Goal: Information Seeking & Learning: Learn about a topic

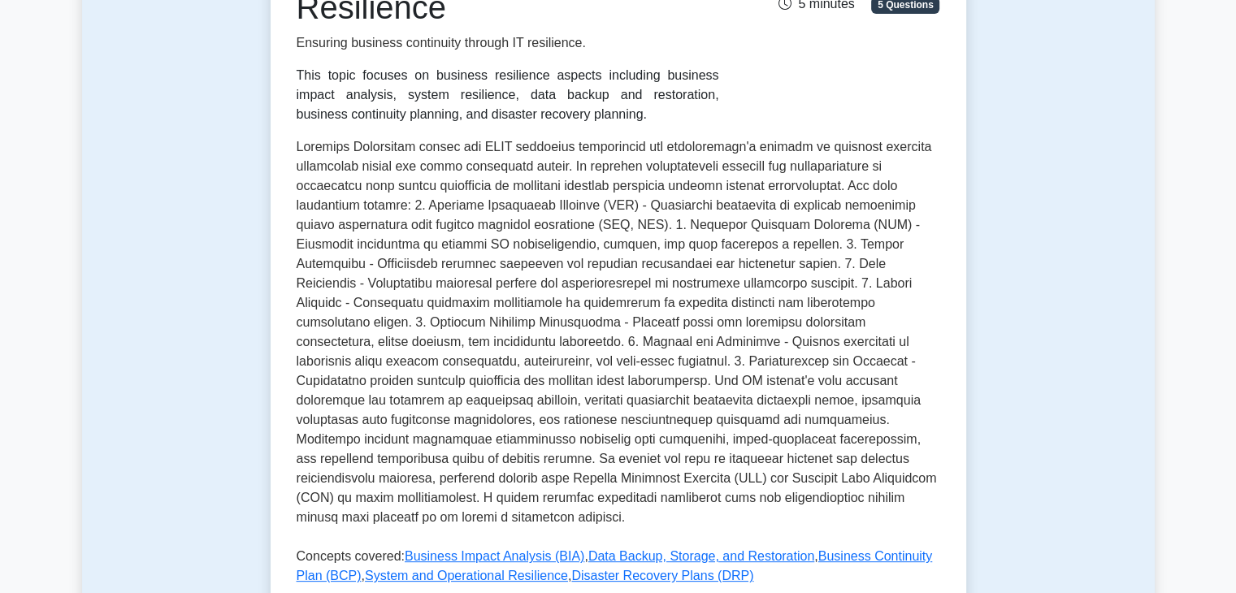
scroll to position [569, 0]
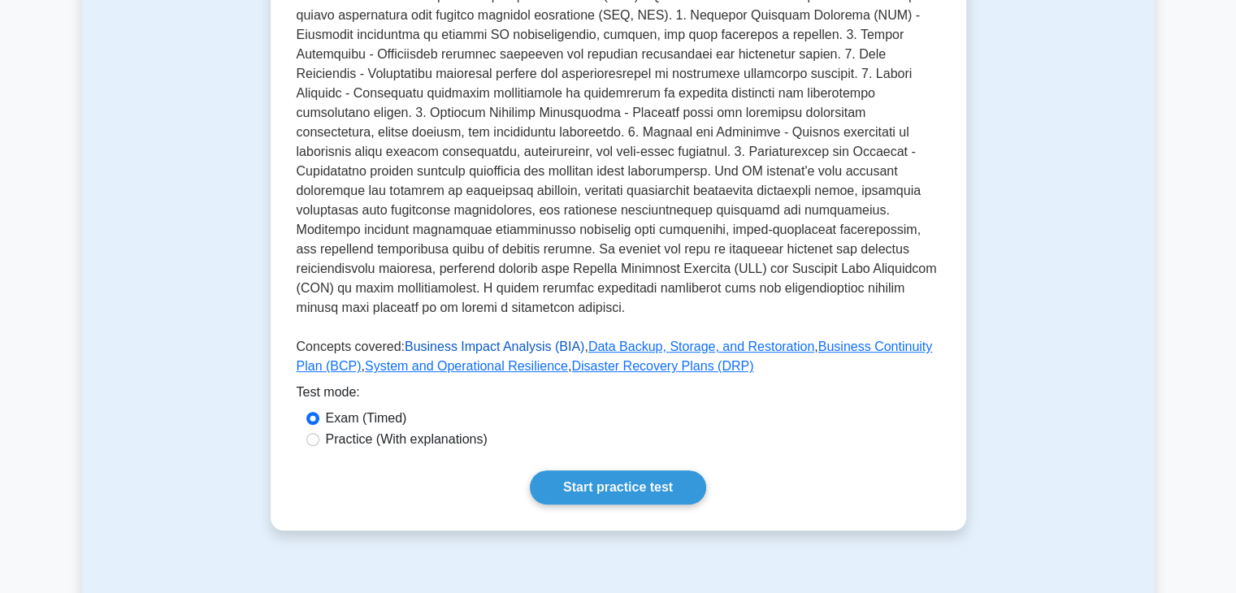
click at [500, 340] on link "Business Impact Analysis (BIA)" at bounding box center [495, 347] width 180 height 14
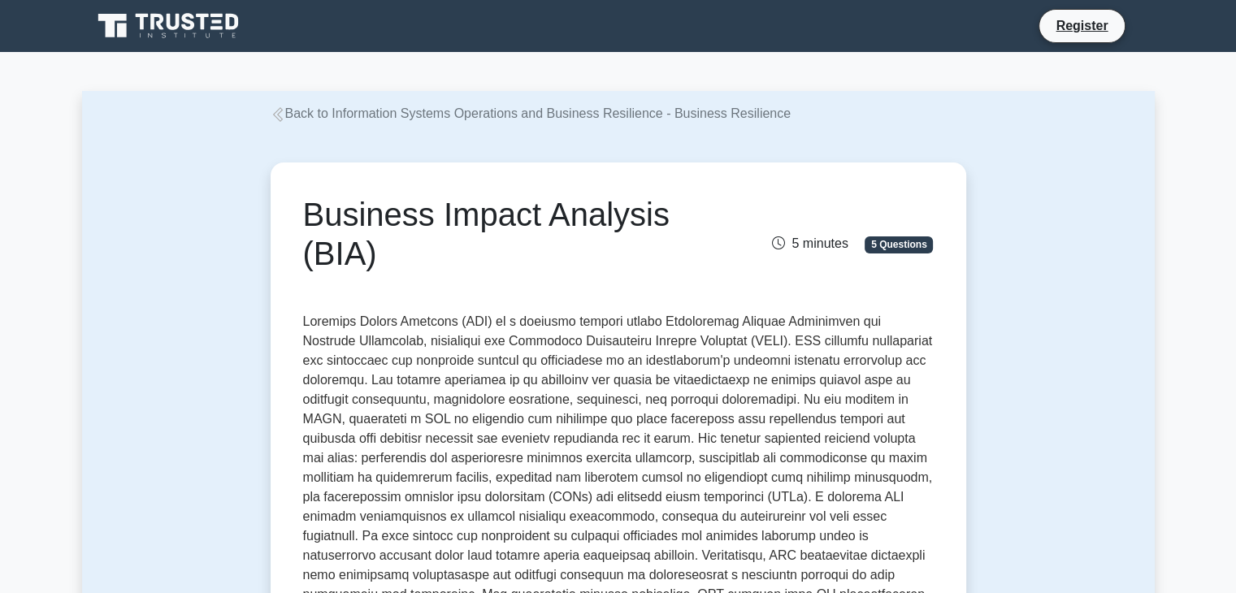
click at [448, 115] on link "Back to Information Systems Operations and Business Resilience - Business Resil…" at bounding box center [531, 113] width 521 height 14
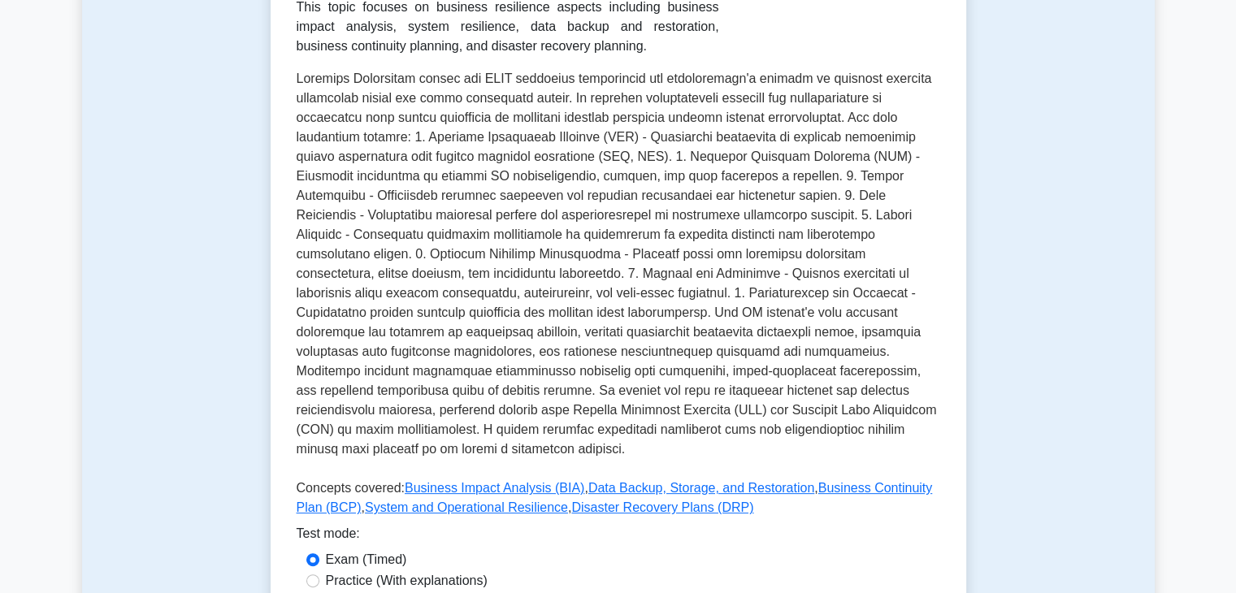
scroll to position [650, 0]
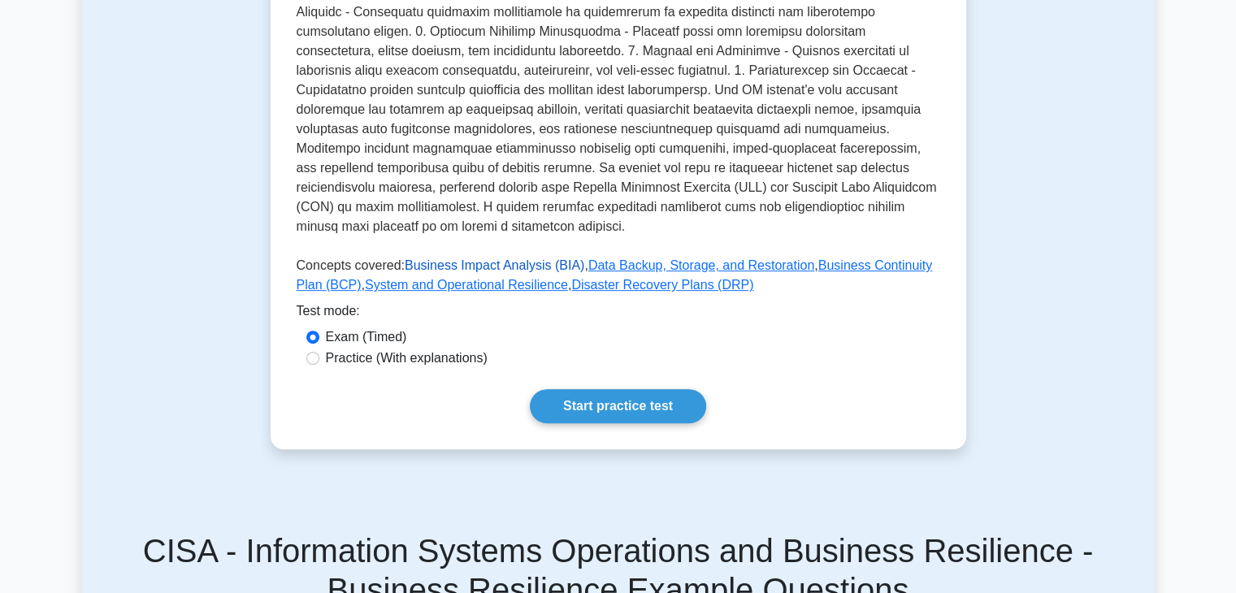
click at [520, 258] on link "Business Impact Analysis (BIA)" at bounding box center [495, 265] width 180 height 14
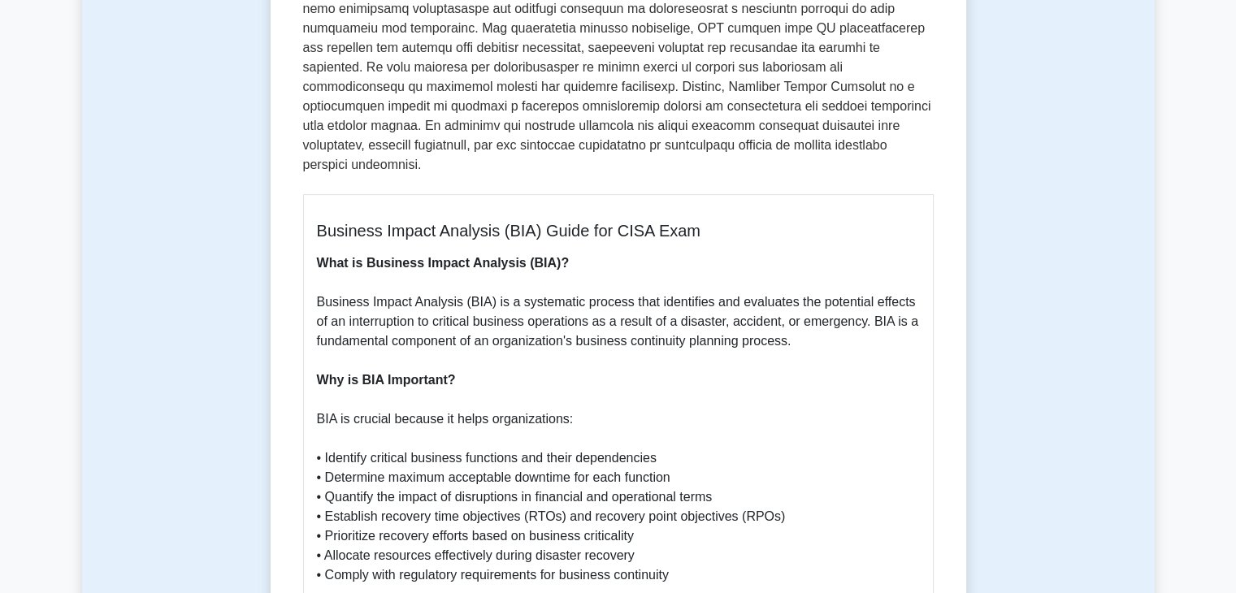
scroll to position [569, 0]
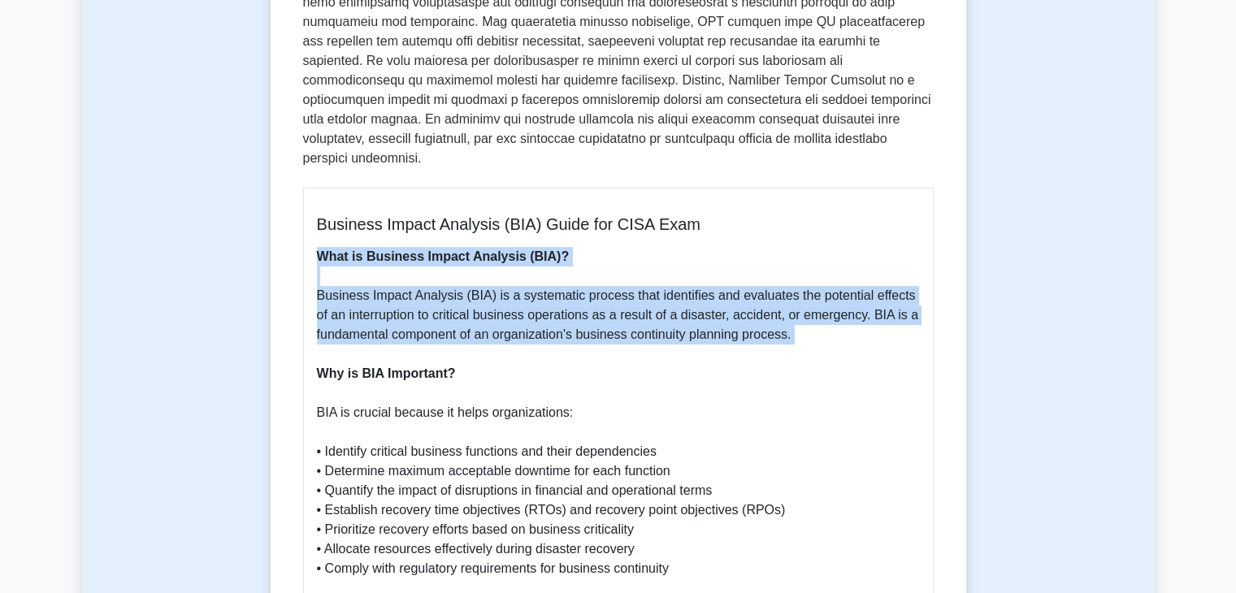
drag, startPoint x: 318, startPoint y: 238, endPoint x: 796, endPoint y: 329, distance: 487.1
copy p "What is Business Impact Analysis (BIA)? Business Impact Analysis (BIA) is a sys…"
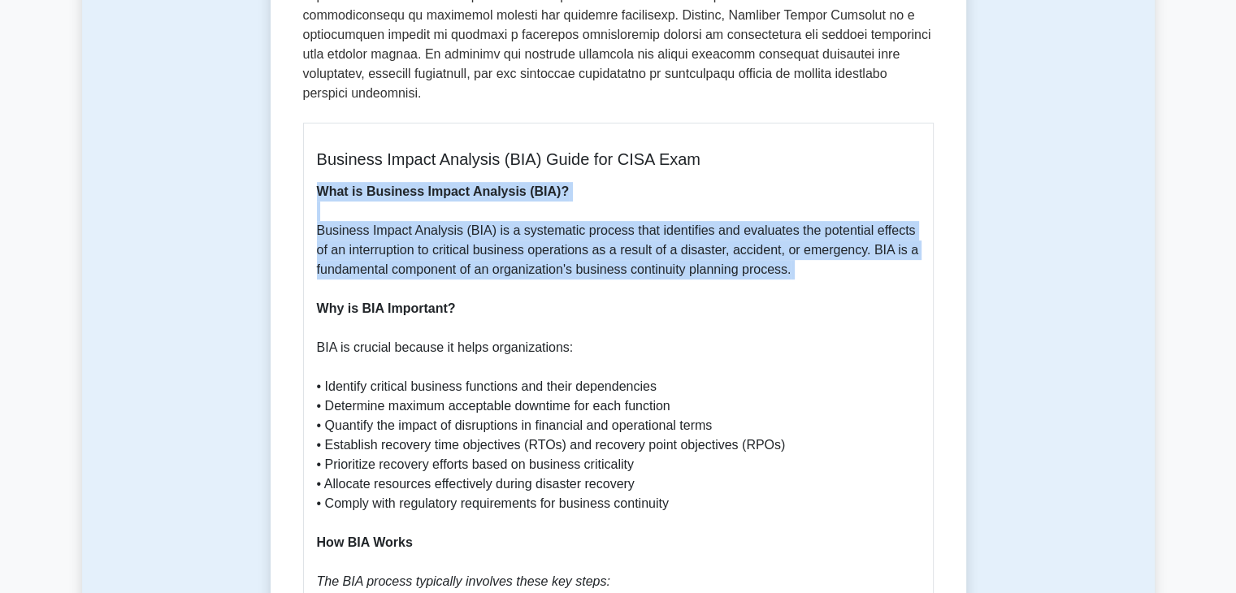
scroll to position [731, 0]
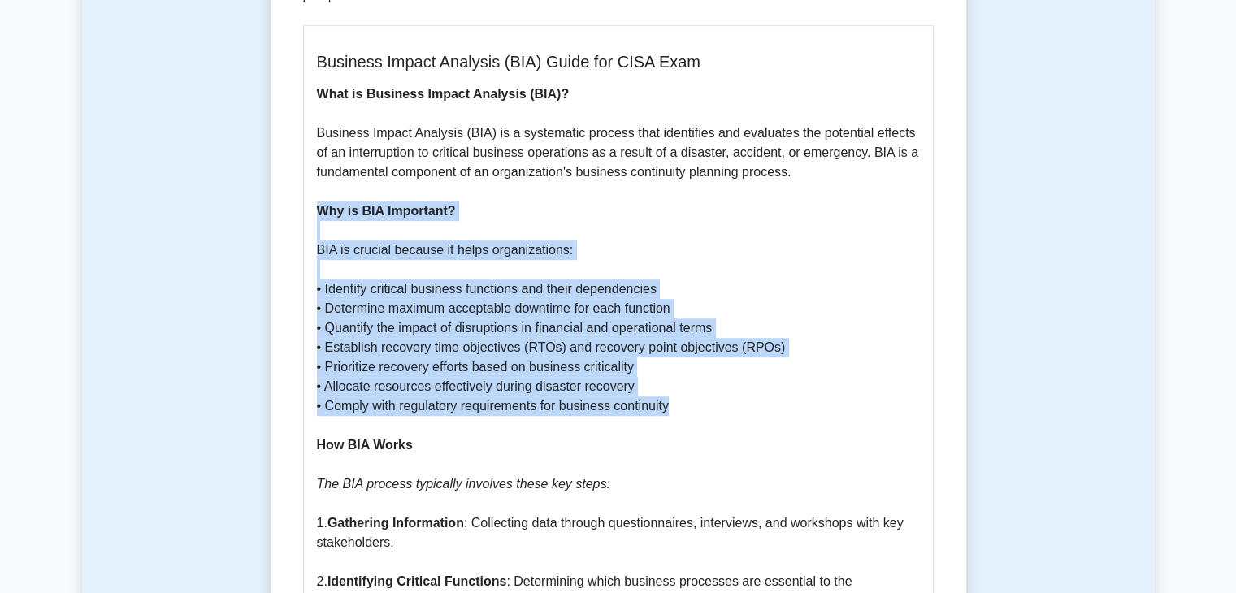
drag, startPoint x: 318, startPoint y: 193, endPoint x: 692, endPoint y: 380, distance: 419.0
copy p "Why is BIA Important? BIA is crucial because it helps organizations: • Identify…"
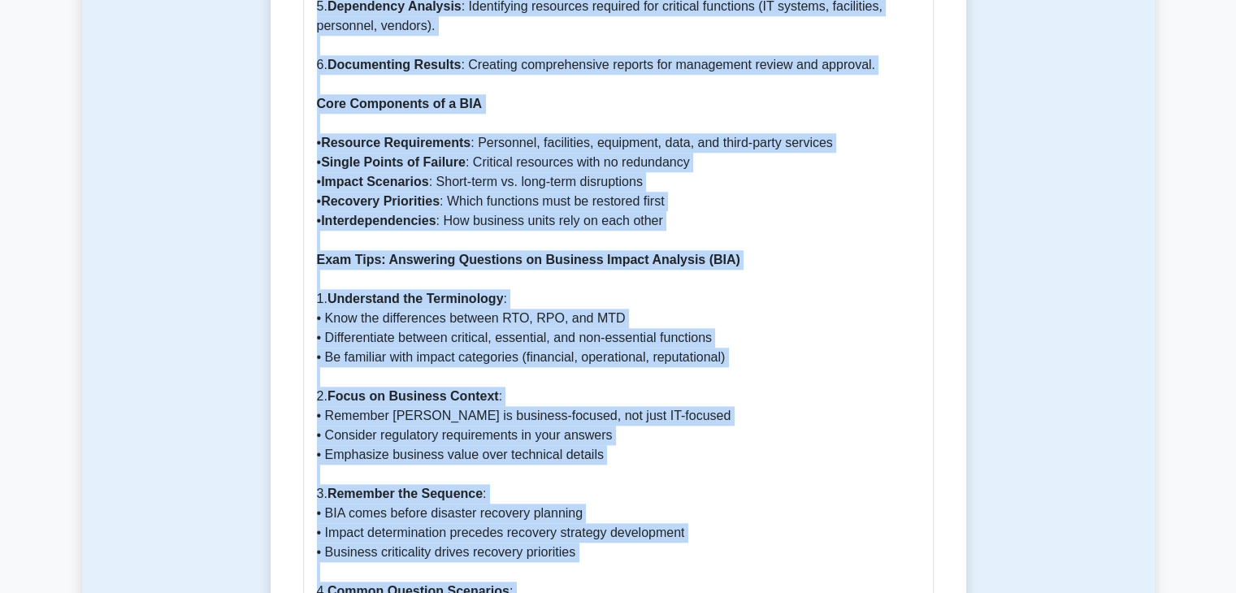
scroll to position [1638, 0]
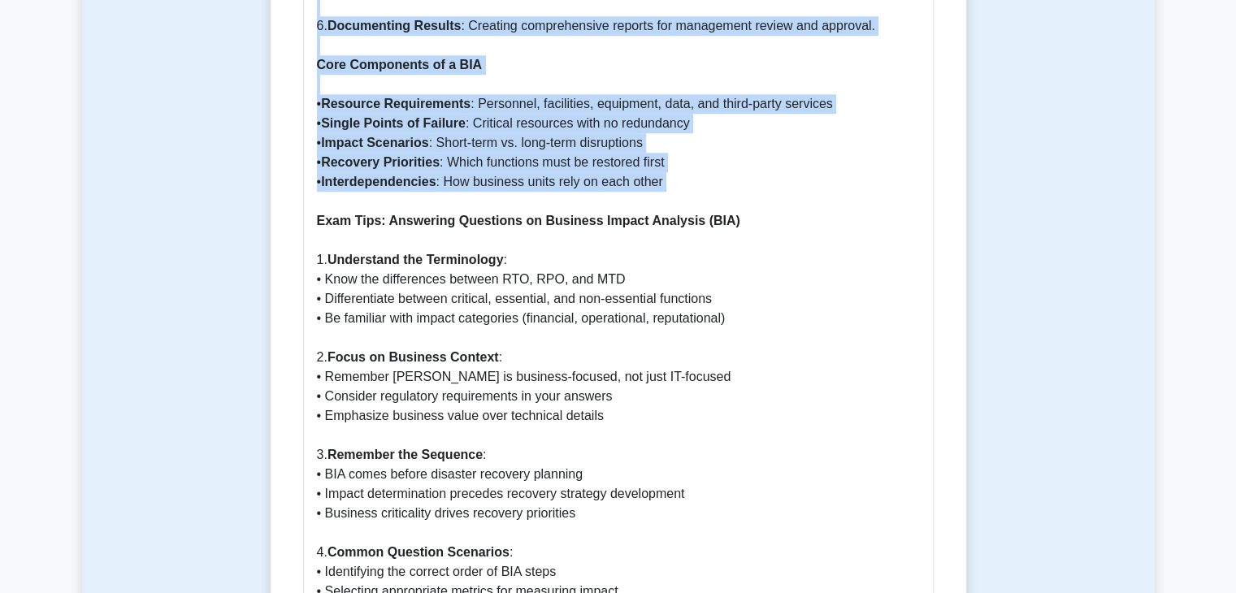
drag, startPoint x: 320, startPoint y: 105, endPoint x: 701, endPoint y: 175, distance: 387.4
click at [701, 175] on p "What is Business Impact Analysis (BIA)? Business Impact Analysis (BIA) is a sys…" at bounding box center [618, 124] width 603 height 1892
copy p "How BIA Works The BIA process typically involves these key steps: 1. Gathering …"
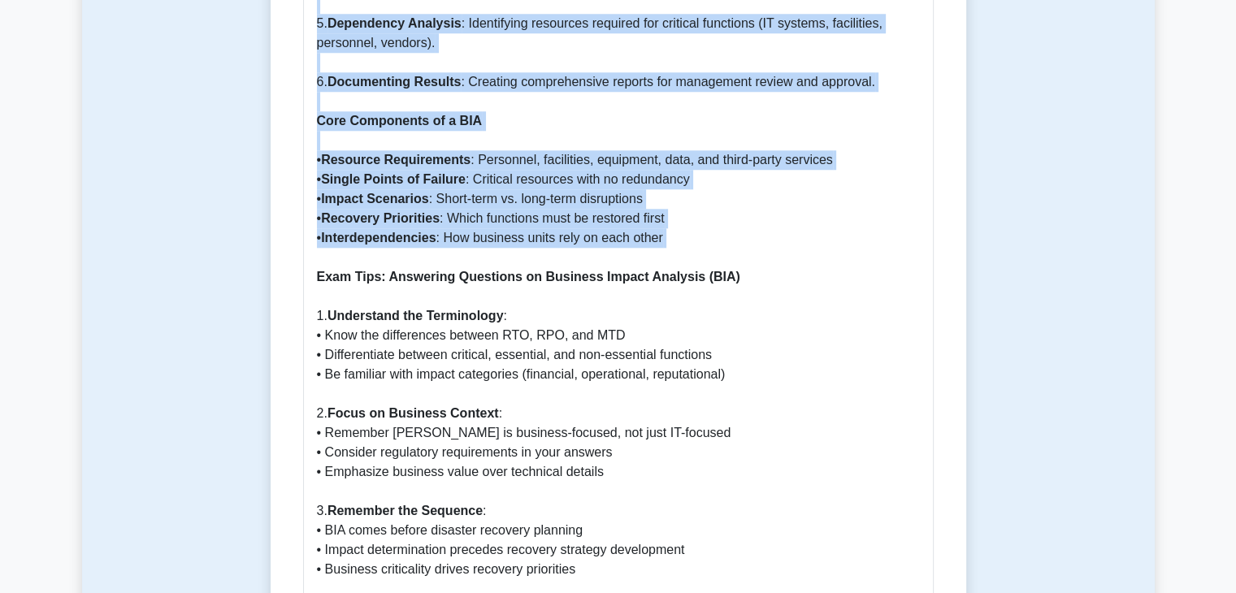
scroll to position [1476, 0]
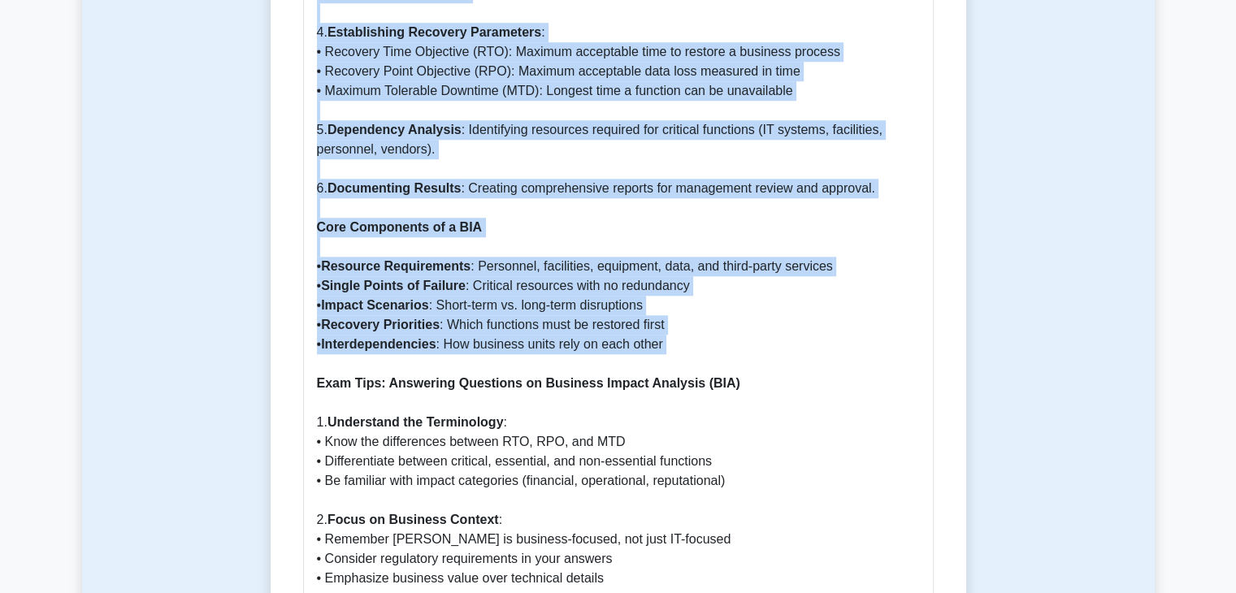
click at [731, 313] on p "What is Business Impact Analysis (BIA)? Business Impact Analysis (BIA) is a sys…" at bounding box center [618, 286] width 603 height 1892
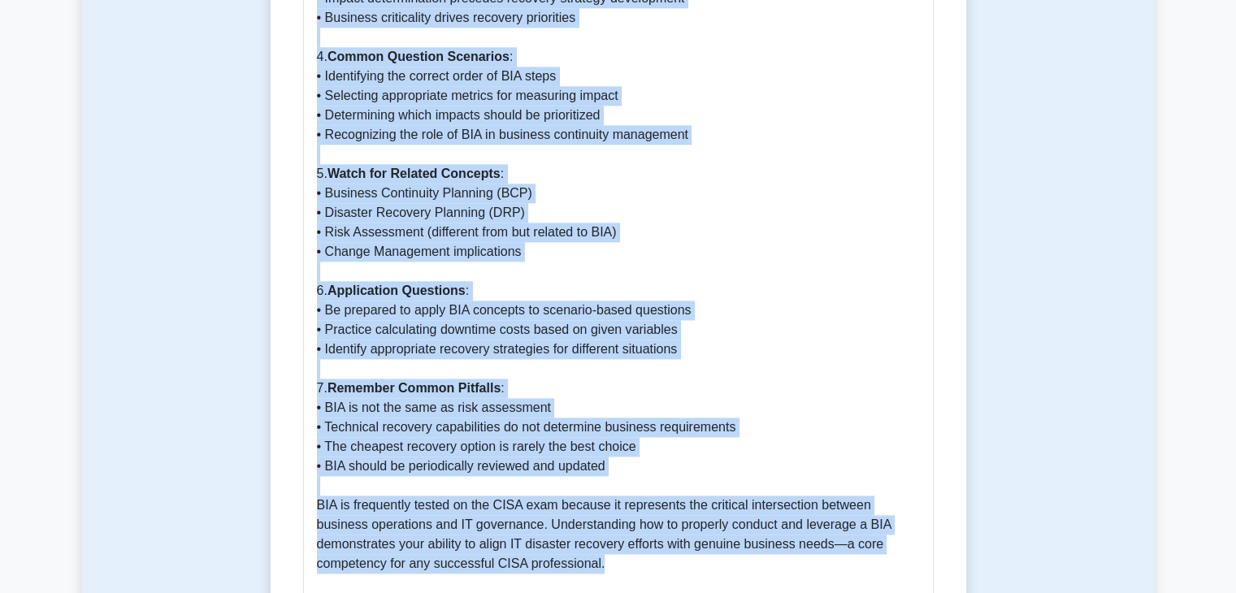
scroll to position [2147, 0]
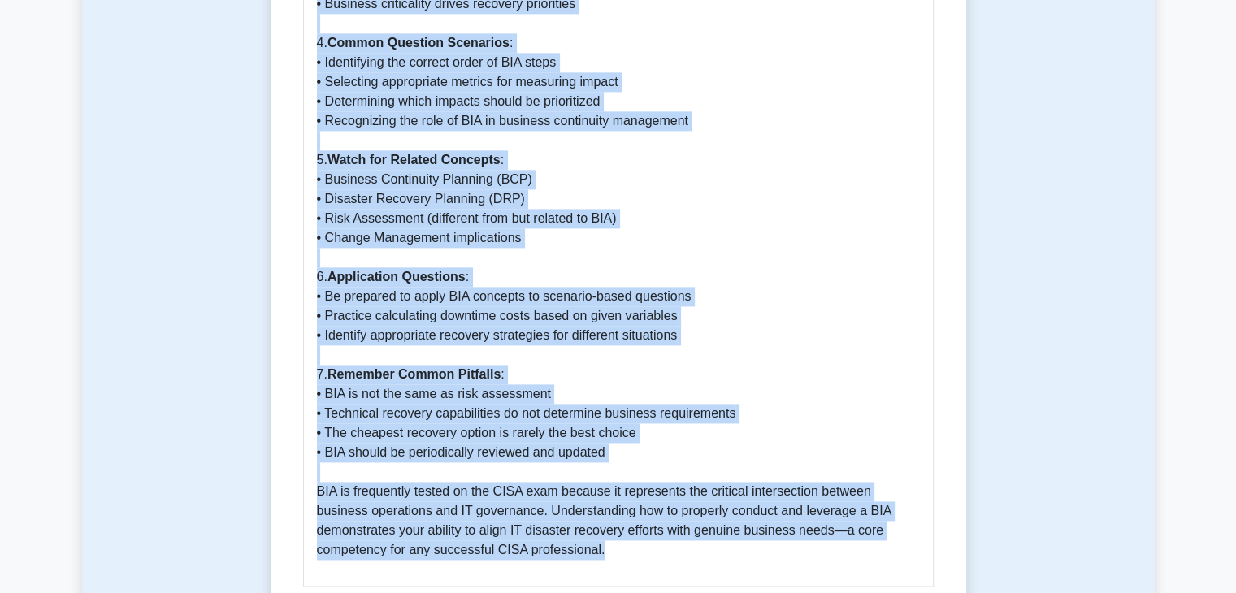
drag, startPoint x: 316, startPoint y: 121, endPoint x: 536, endPoint y: 534, distance: 467.8
copy p "Exam Tips: Answering Questions on Business Impact Analysis (BIA) 1. Understand …"
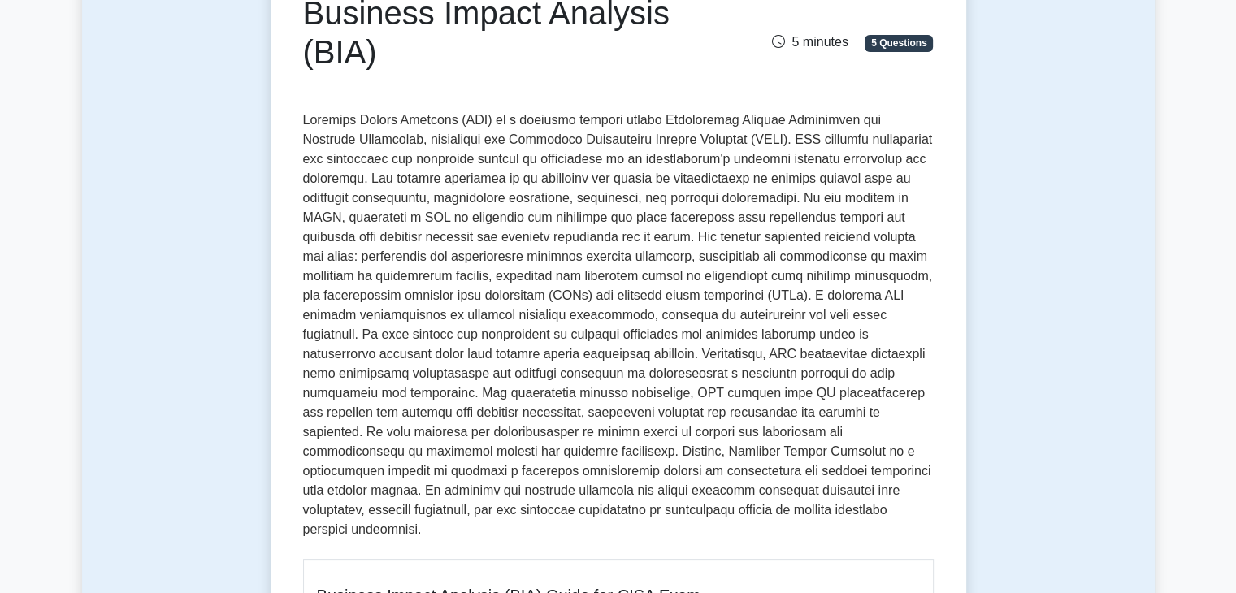
scroll to position [0, 0]
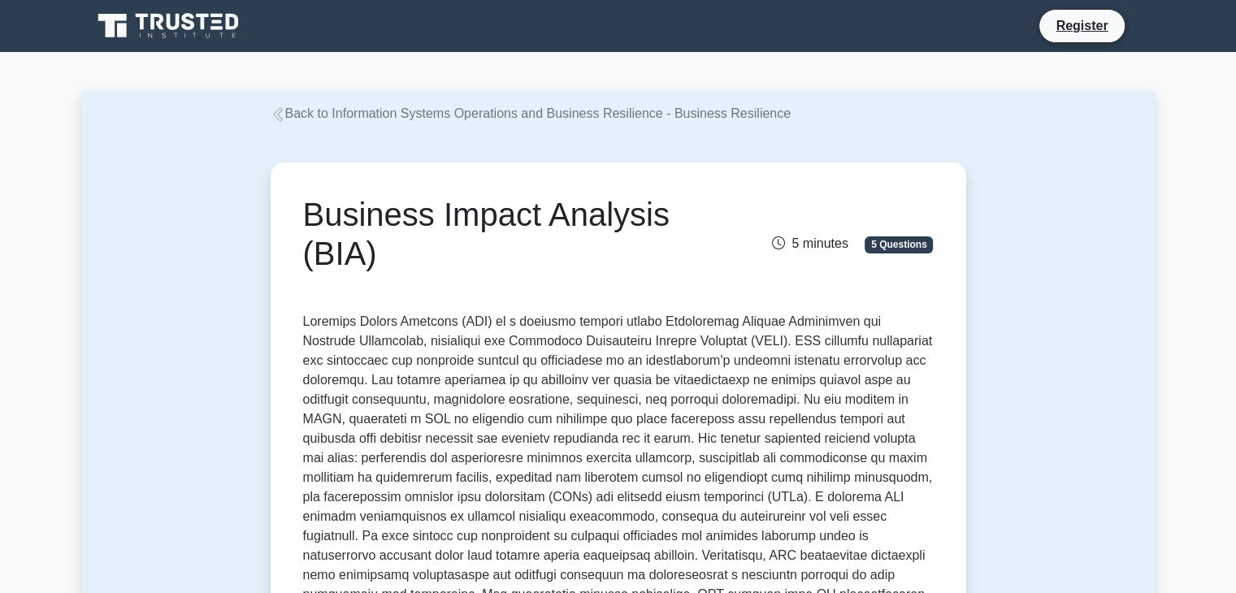
click at [429, 118] on link "Back to Information Systems Operations and Business Resilience - Business Resil…" at bounding box center [531, 113] width 521 height 14
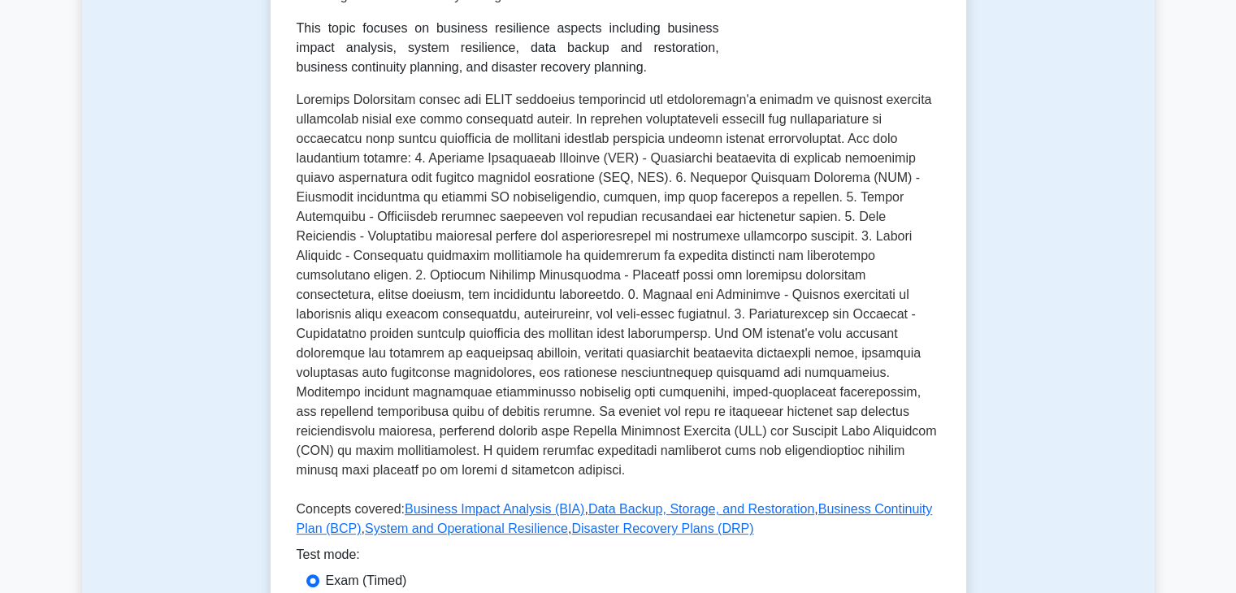
scroll to position [650, 0]
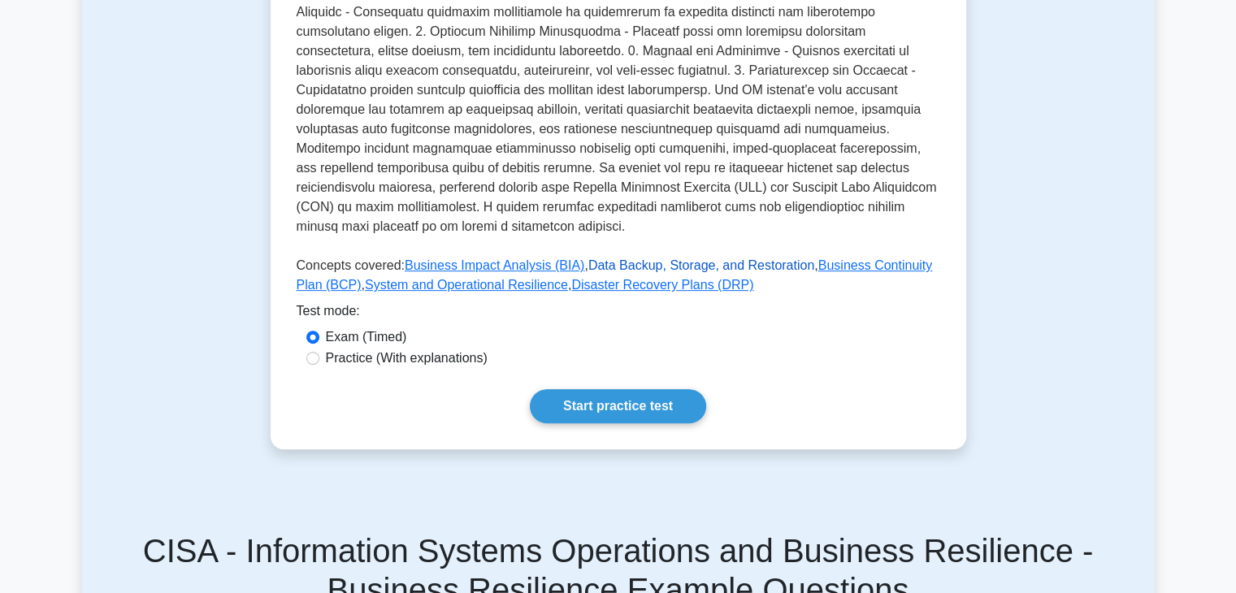
click at [631, 258] on link "Data Backup, Storage, and Restoration" at bounding box center [701, 265] width 226 height 14
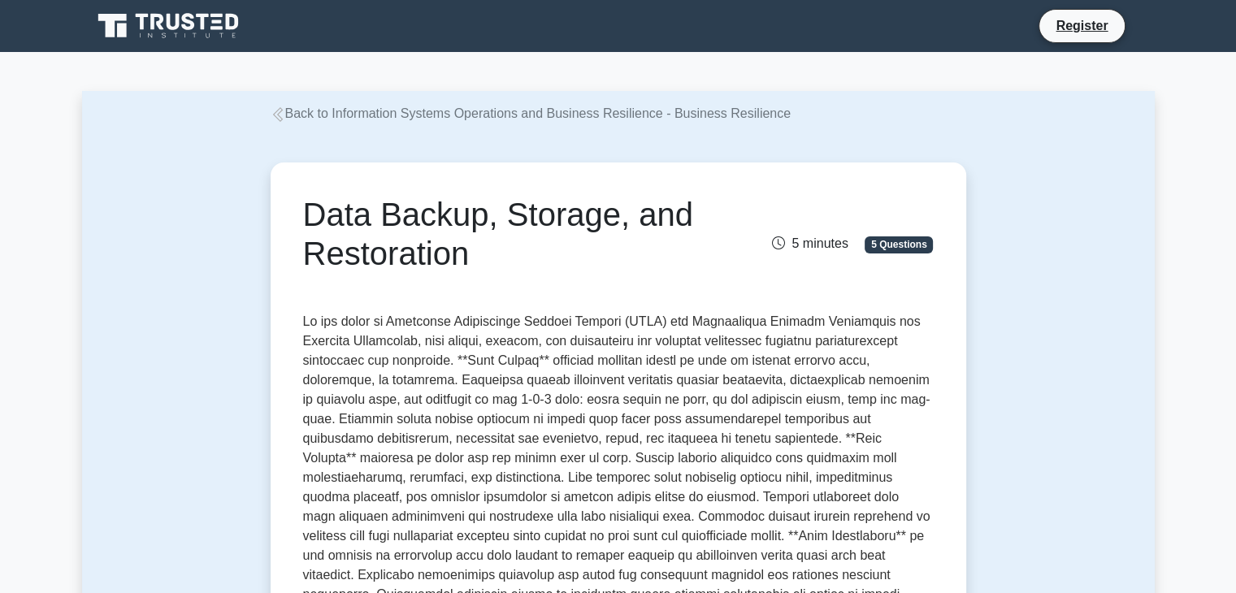
click at [350, 115] on link "Back to Information Systems Operations and Business Resilience - Business Resil…" at bounding box center [531, 113] width 521 height 14
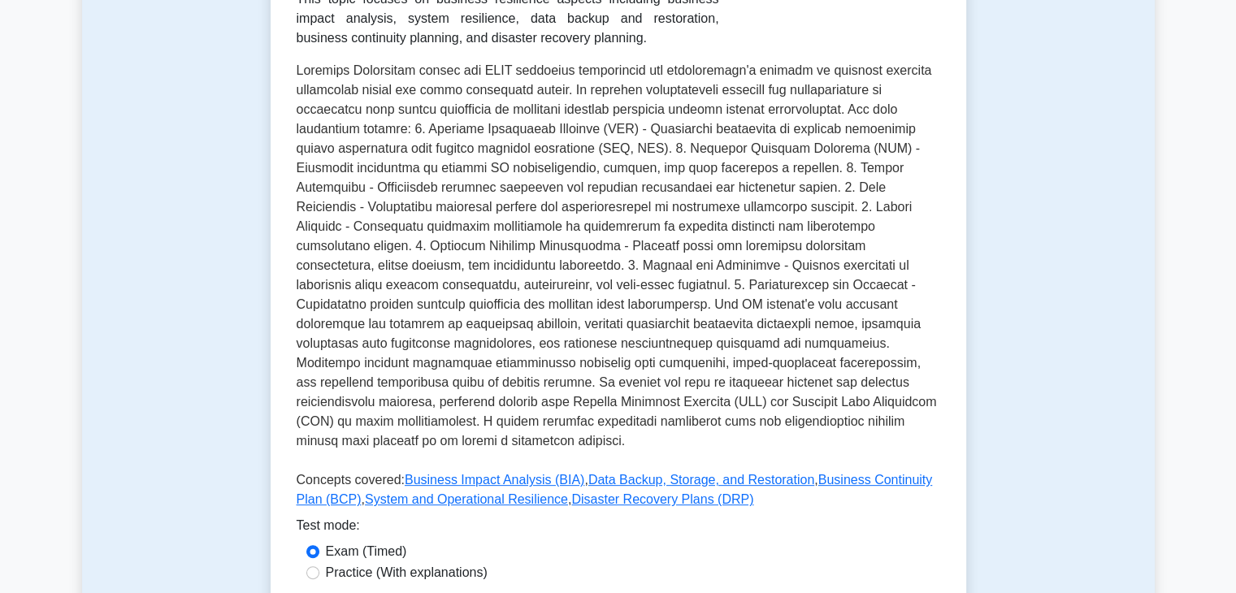
scroll to position [650, 0]
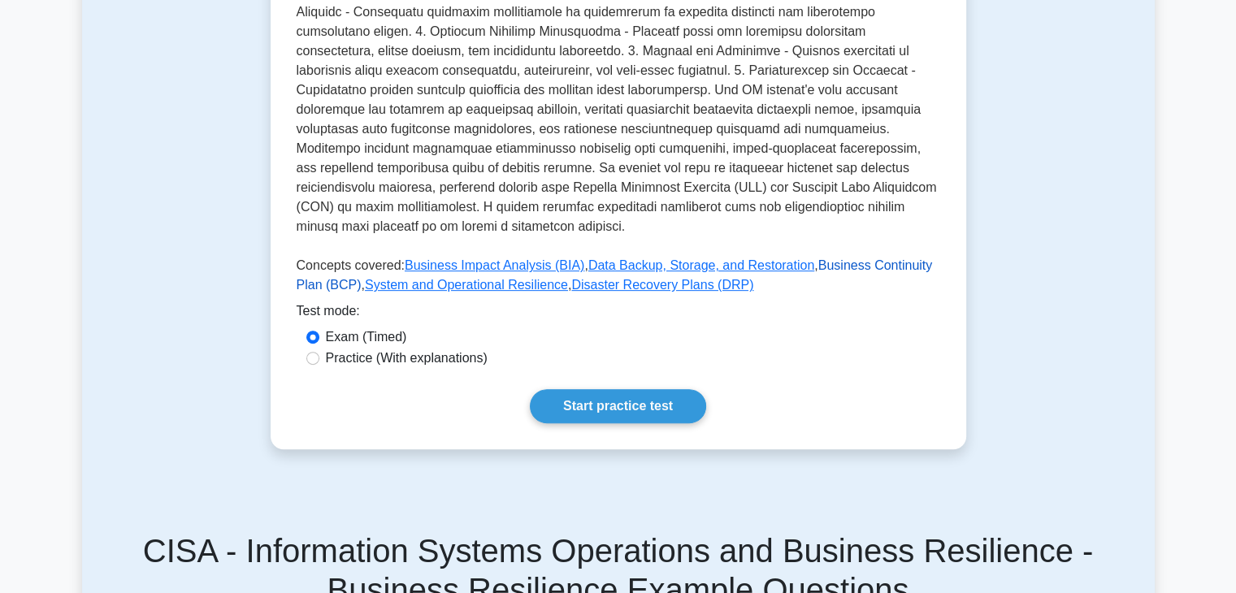
click at [819, 258] on link "Business Continuity Plan (BCP)" at bounding box center [615, 274] width 636 height 33
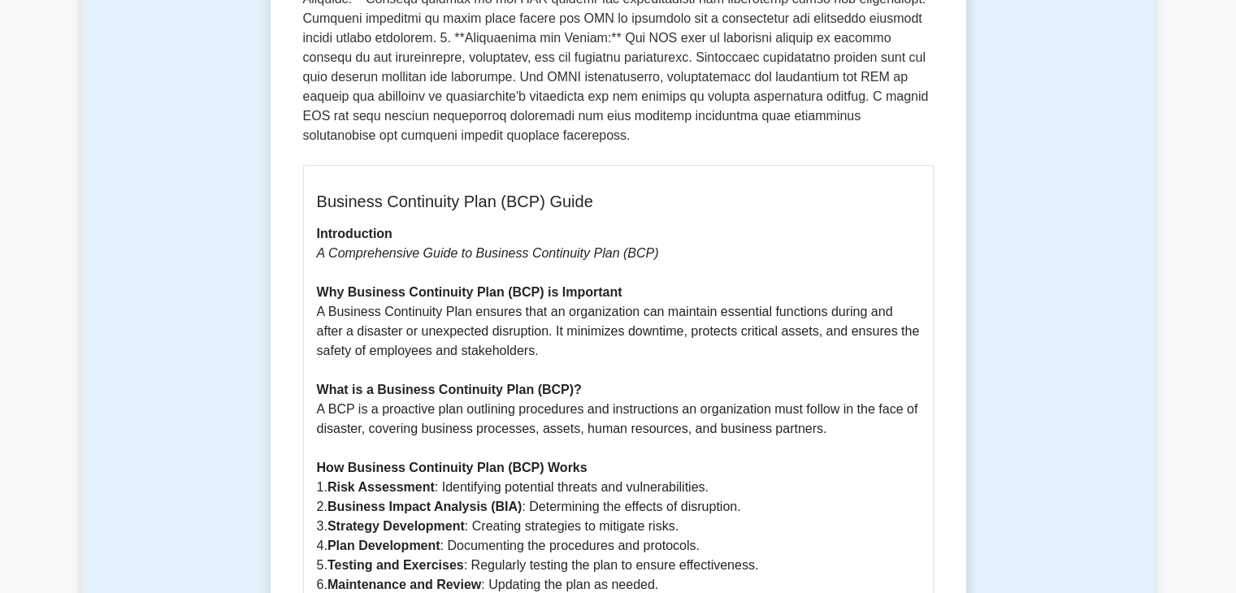
scroll to position [731, 0]
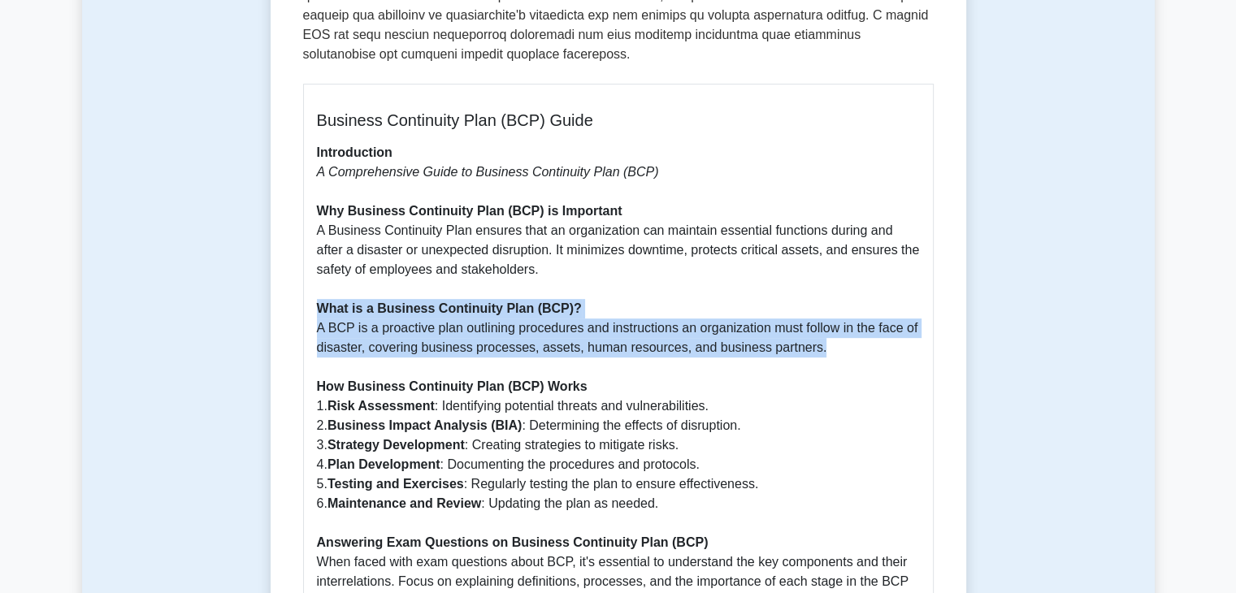
drag, startPoint x: 319, startPoint y: 290, endPoint x: 834, endPoint y: 327, distance: 517.3
click at [834, 327] on p "Introduction A Comprehensive Guide to Business Continuity Plan (BCP) Why Busine…" at bounding box center [618, 445] width 603 height 605
copy p "What is a Business Continuity Plan (BCP)? A BCP is a proactive plan outlining p…"
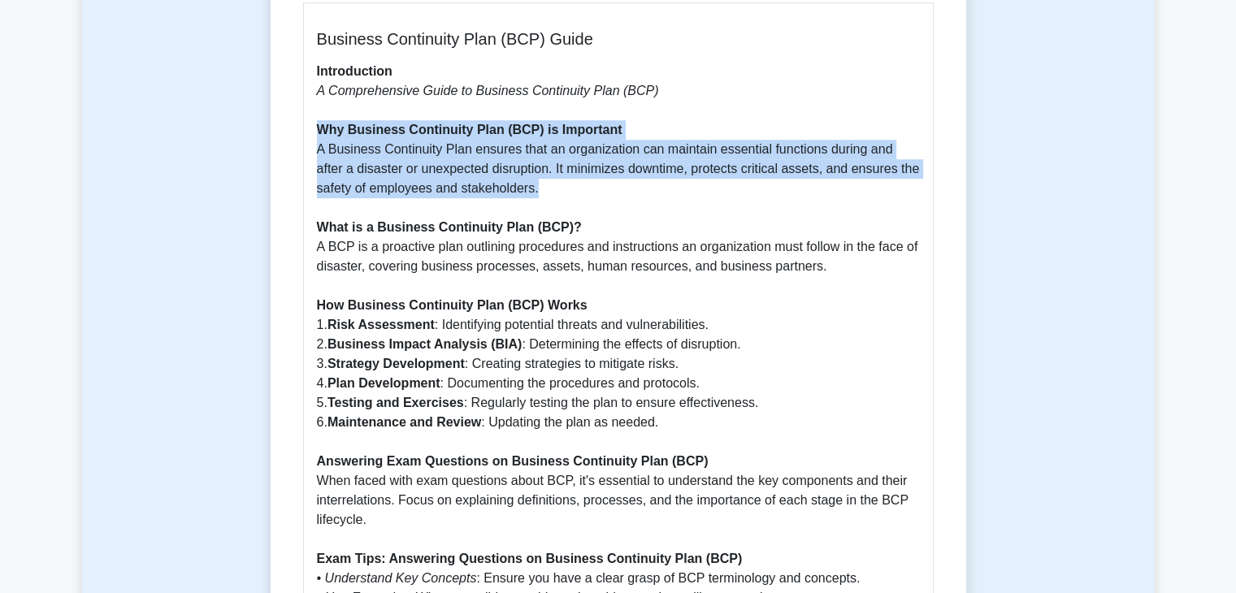
drag, startPoint x: 319, startPoint y: 111, endPoint x: 568, endPoint y: 162, distance: 253.7
click at [568, 162] on p "Introduction A Comprehensive Guide to Business Continuity Plan (BCP) Why Busine…" at bounding box center [618, 364] width 603 height 605
copy p "Why Business Continuity Plan (BCP) is Important A Business Continuity Plan ensu…"
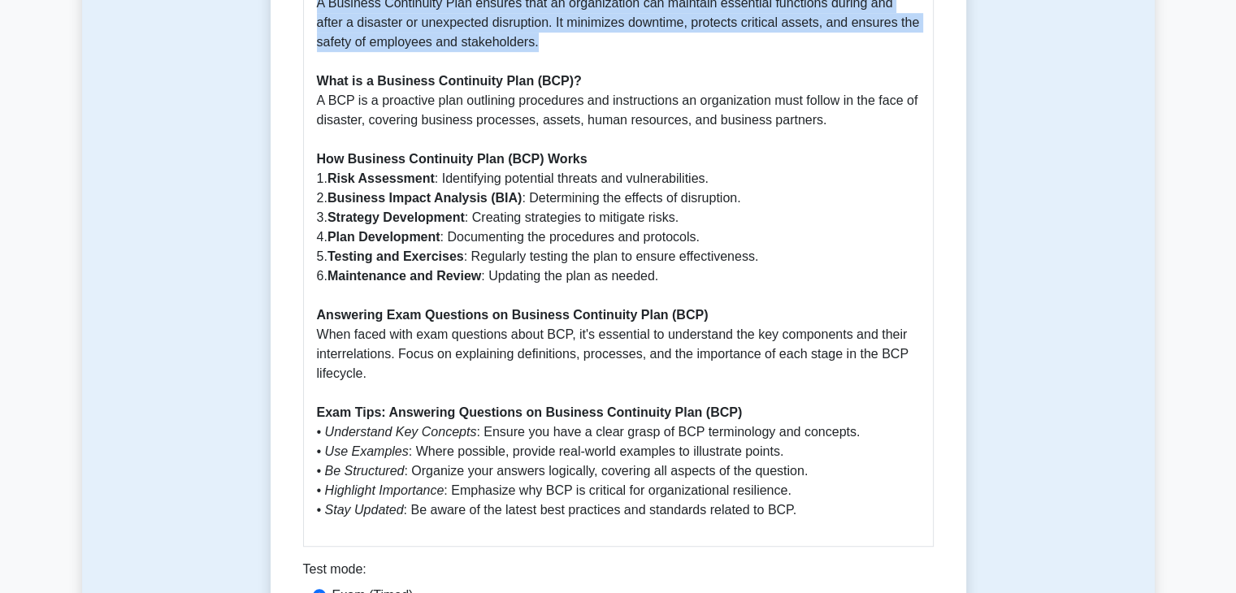
scroll to position [975, 0]
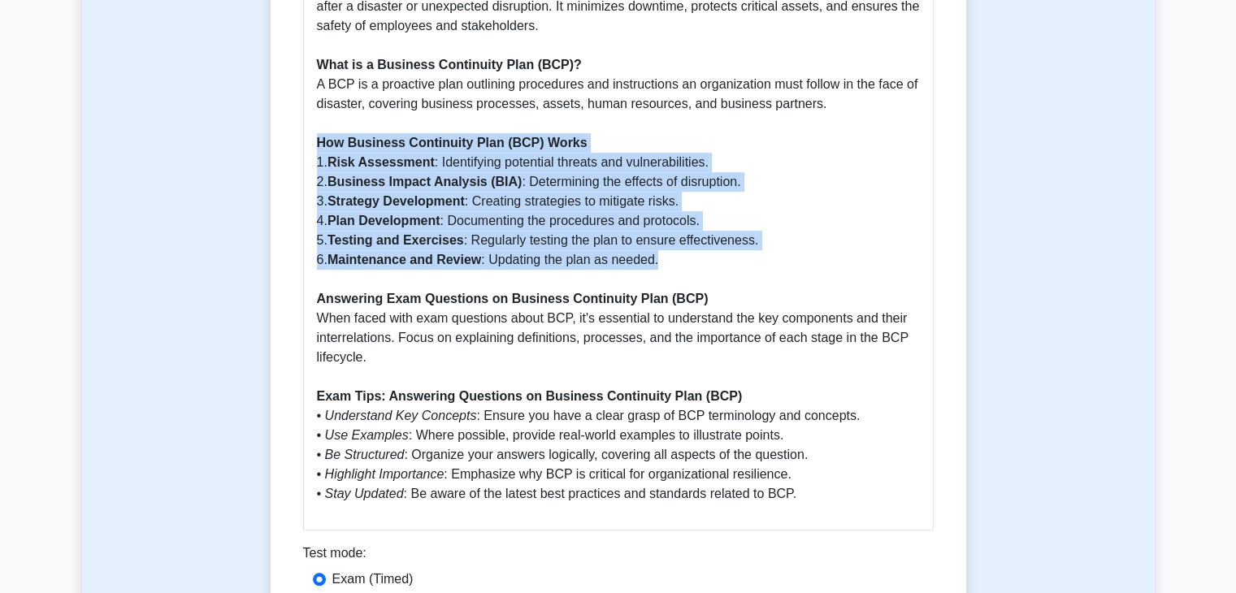
drag, startPoint x: 319, startPoint y: 128, endPoint x: 699, endPoint y: 241, distance: 396.9
click at [699, 241] on p "Introduction A Comprehensive Guide to Business Continuity Plan (BCP) Why Busine…" at bounding box center [618, 201] width 603 height 605
copy p "How Business Continuity Plan (BCP) Works 1. Risk Assessment : Identifying poten…"
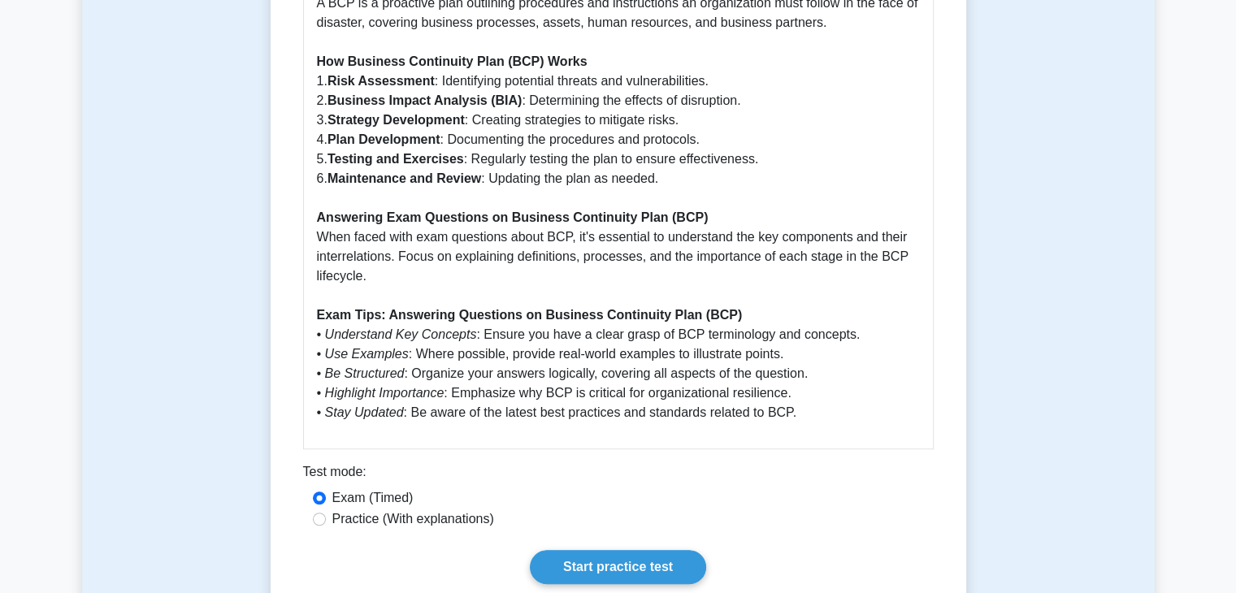
click at [442, 362] on p "Introduction A Comprehensive Guide to Business Continuity Plan (BCP) Why Busine…" at bounding box center [618, 120] width 603 height 605
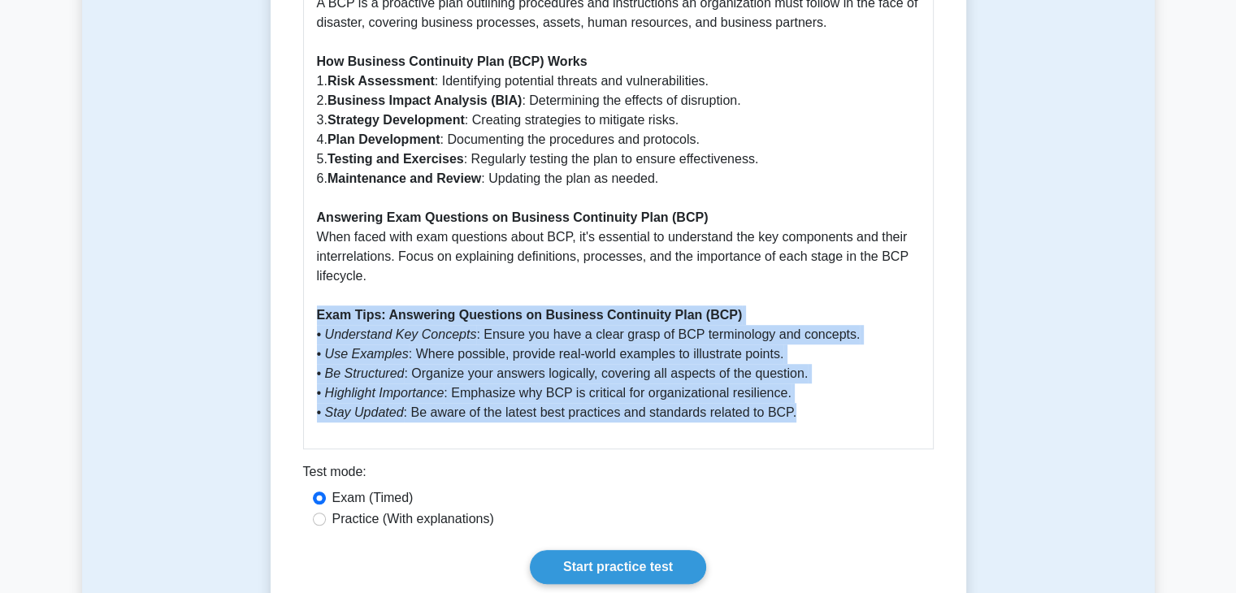
drag, startPoint x: 319, startPoint y: 297, endPoint x: 803, endPoint y: 391, distance: 493.2
click at [803, 391] on p "Introduction A Comprehensive Guide to Business Continuity Plan (BCP) Why Busine…" at bounding box center [618, 120] width 603 height 605
copy p "Exam Tips: Answering Questions on Business Continuity Plan (BCP) • Understand K…"
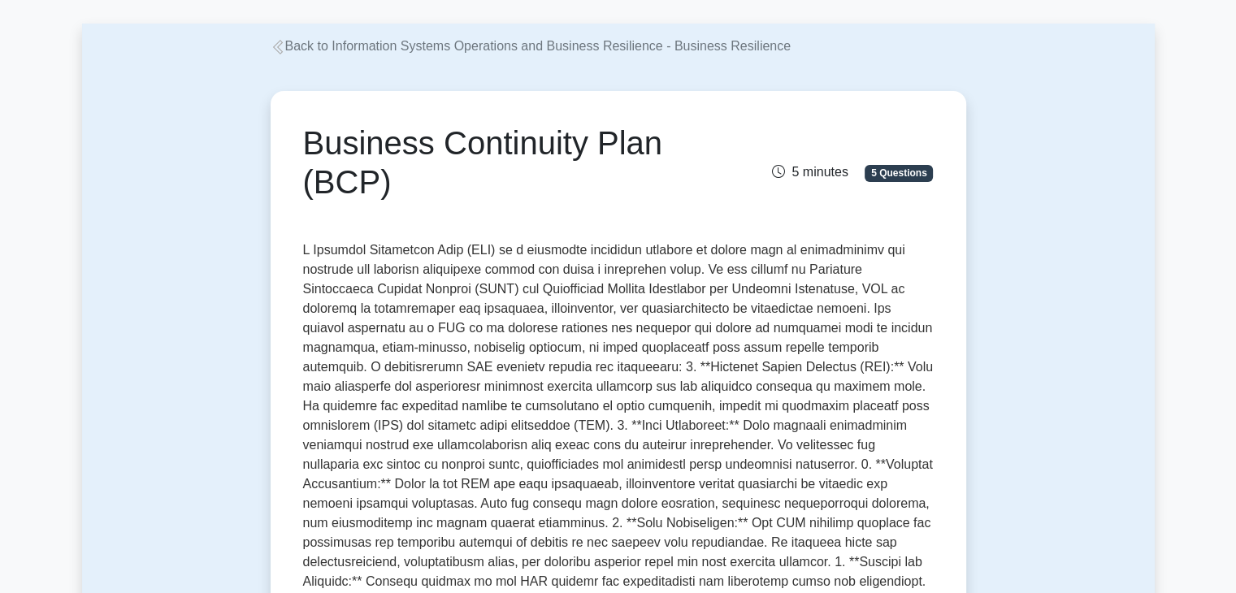
scroll to position [0, 0]
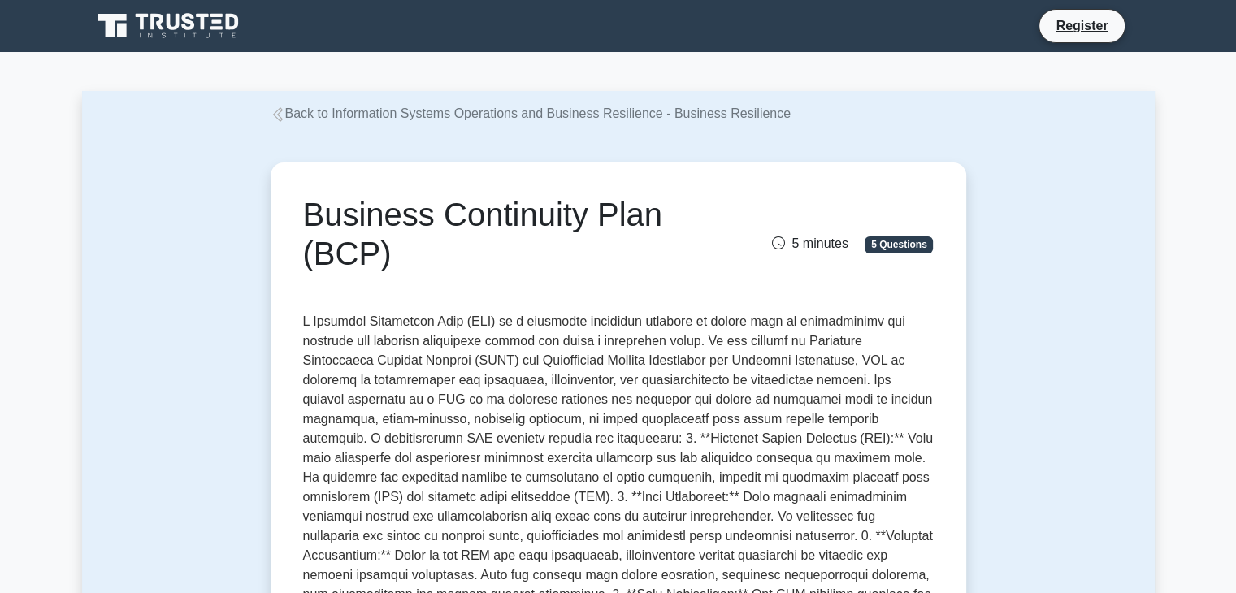
click at [402, 114] on link "Back to Information Systems Operations and Business Resilience - Business Resil…" at bounding box center [531, 113] width 521 height 14
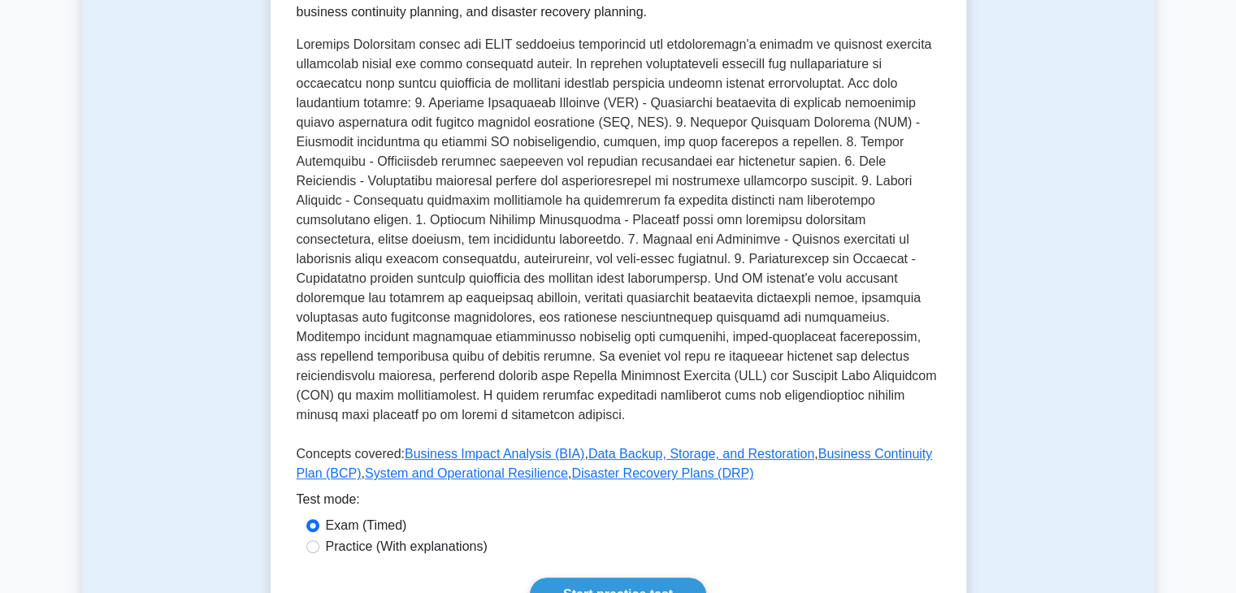
scroll to position [488, 0]
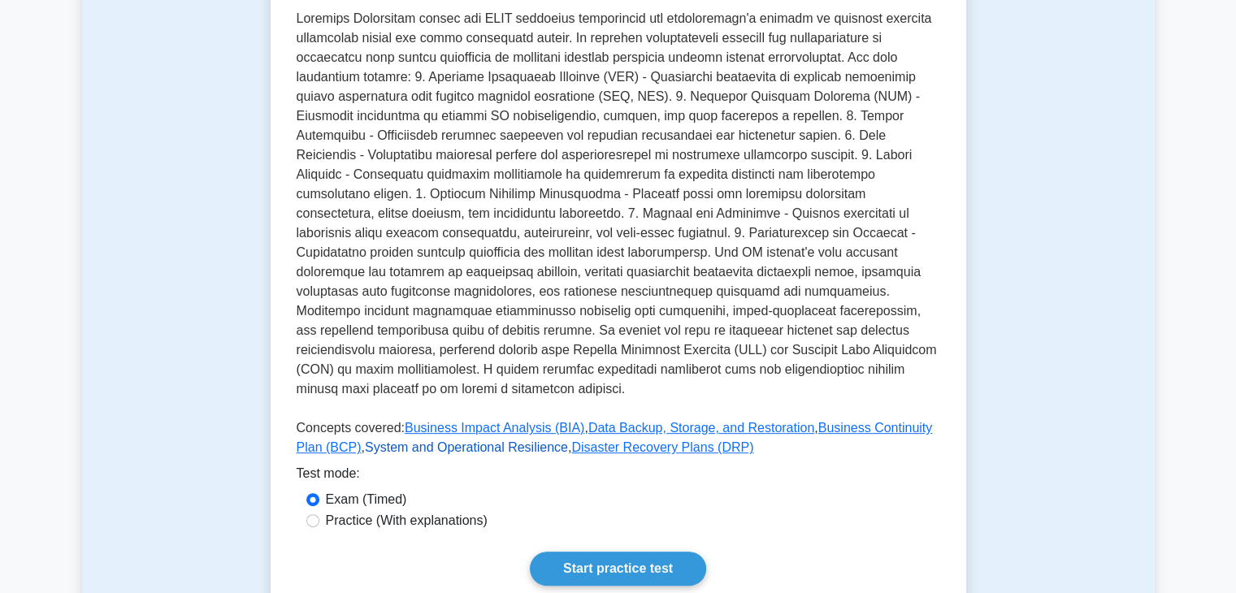
click at [449, 440] on link "System and Operational Resilience" at bounding box center [466, 447] width 203 height 14
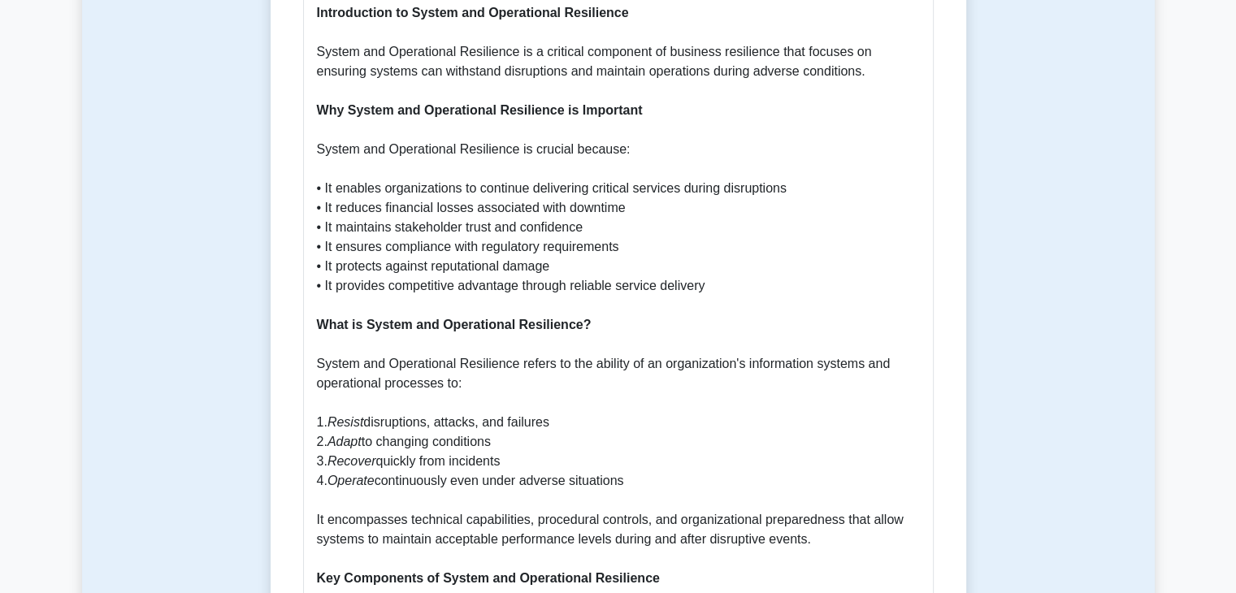
scroll to position [894, 0]
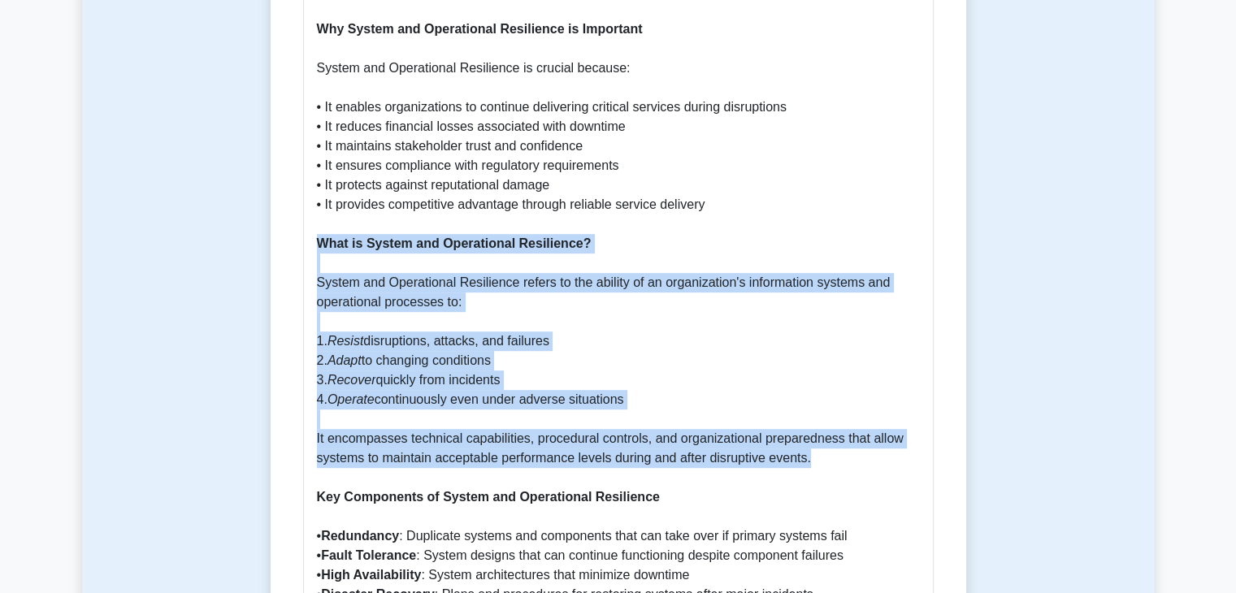
drag, startPoint x: 320, startPoint y: 245, endPoint x: 817, endPoint y: 465, distance: 542.7
copy p "What is System and Operational Resilience? System and Operational Resilience re…"
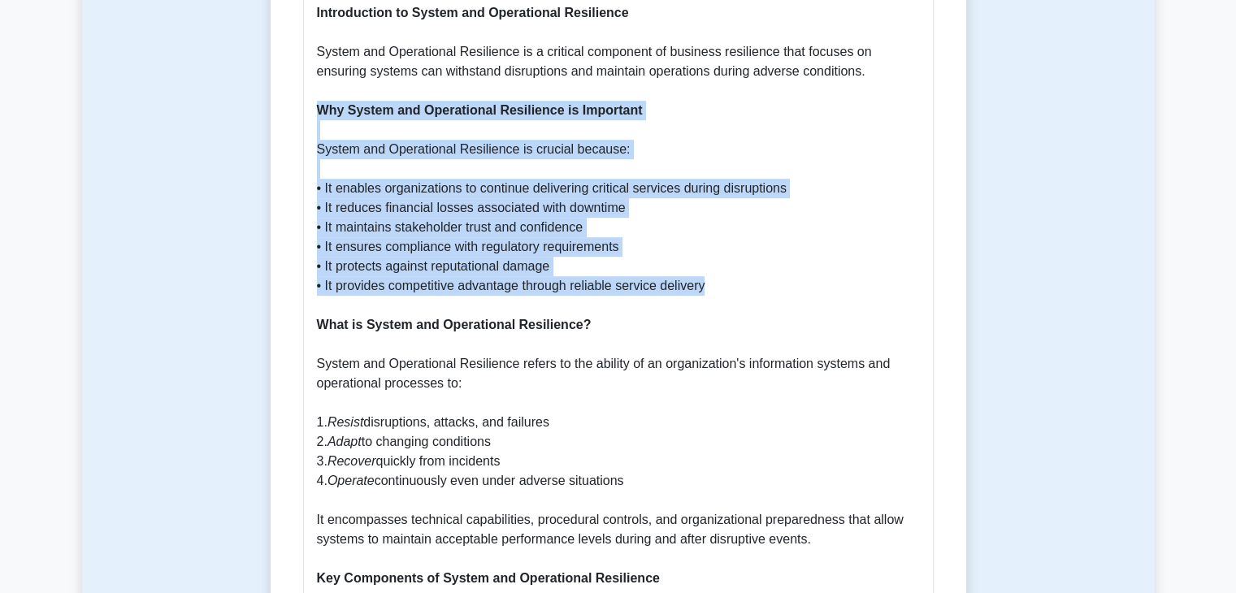
drag, startPoint x: 319, startPoint y: 111, endPoint x: 728, endPoint y: 287, distance: 445.5
copy p "Why System and Operational Resilience is Important System and Operational Resil…"
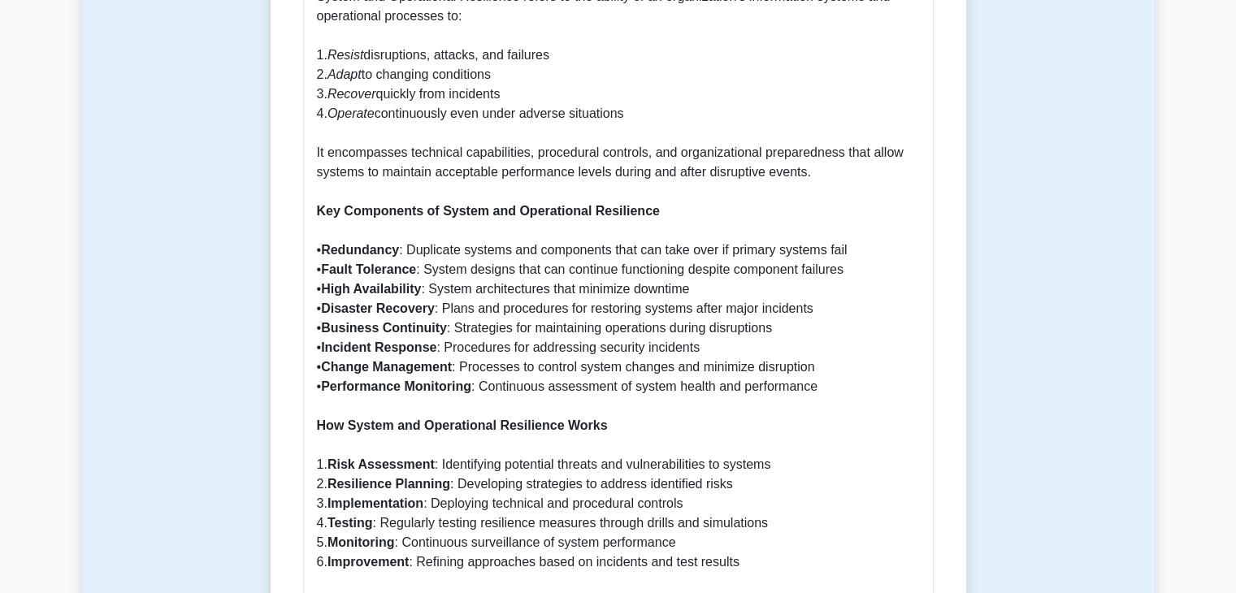
scroll to position [1219, 0]
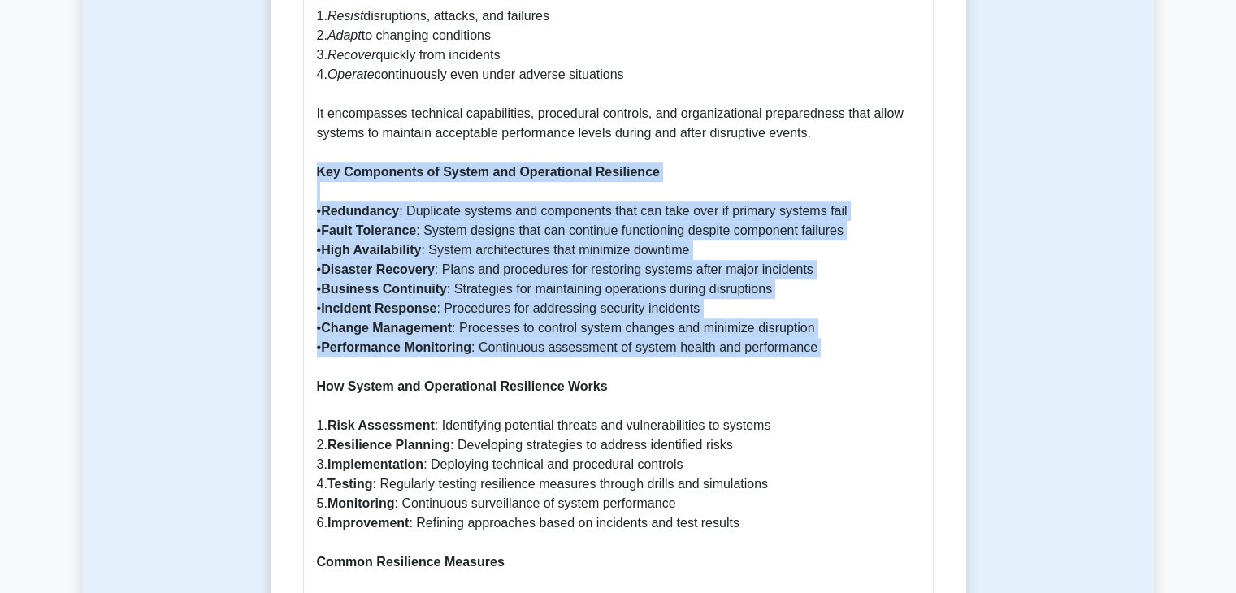
drag, startPoint x: 317, startPoint y: 173, endPoint x: 830, endPoint y: 359, distance: 546.2
copy p "Key Components of System and Operational Resilience • Redundancy : Duplicate sy…"
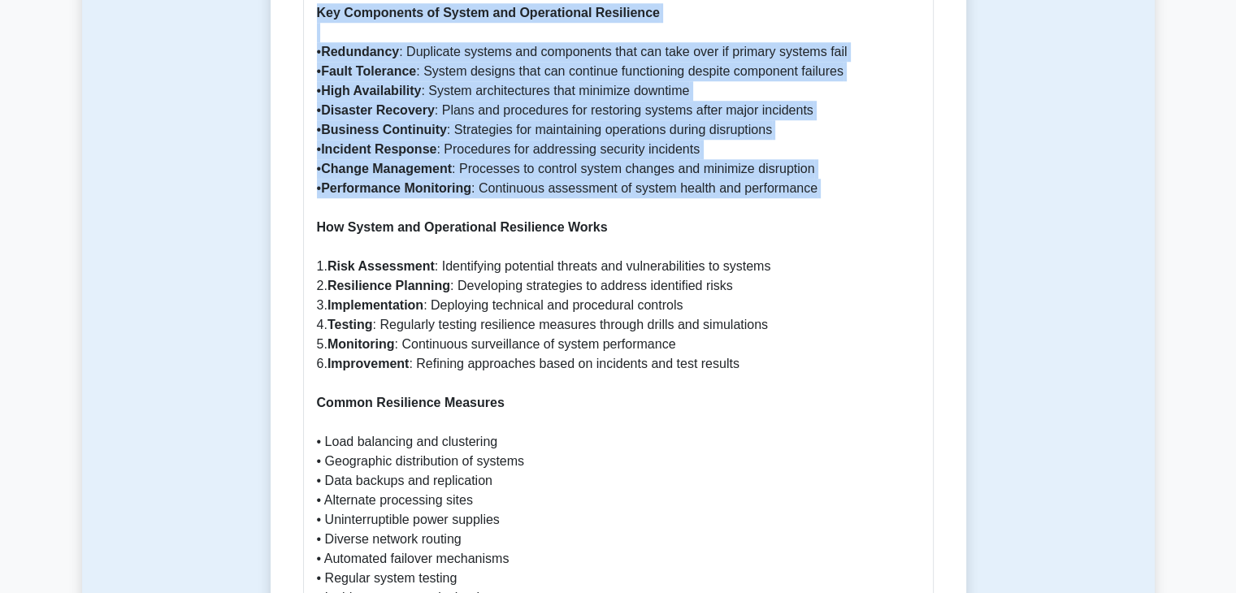
scroll to position [1381, 0]
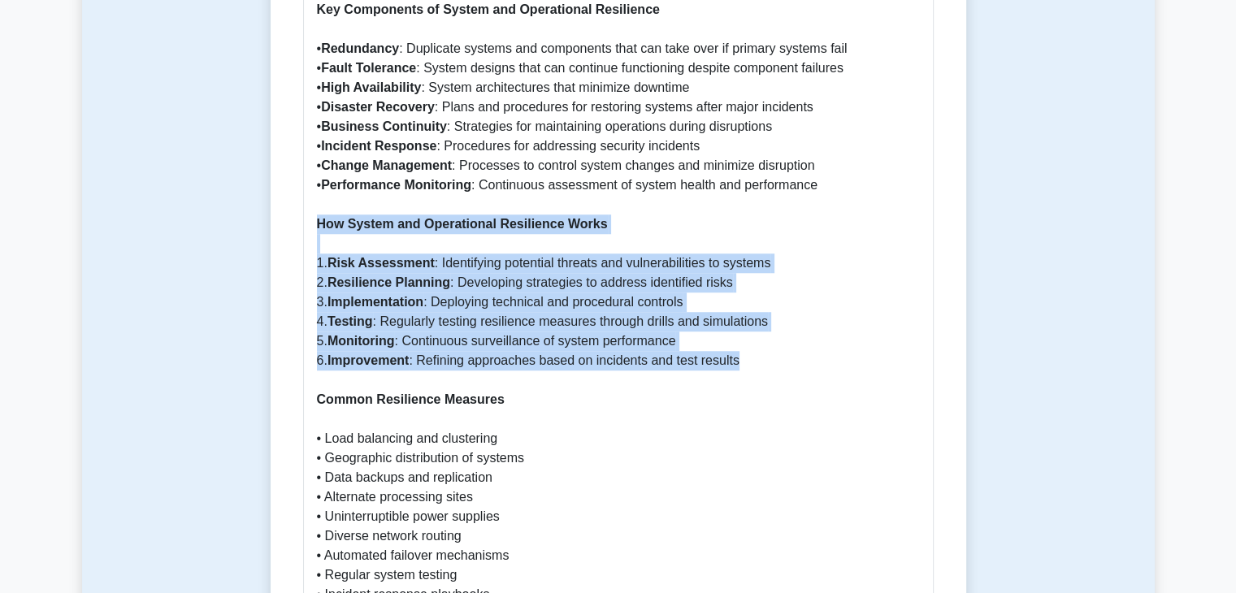
drag, startPoint x: 319, startPoint y: 228, endPoint x: 754, endPoint y: 365, distance: 456.6
copy p "How System and Operational Resilience Works 1. Risk Assessment : Identifying po…"
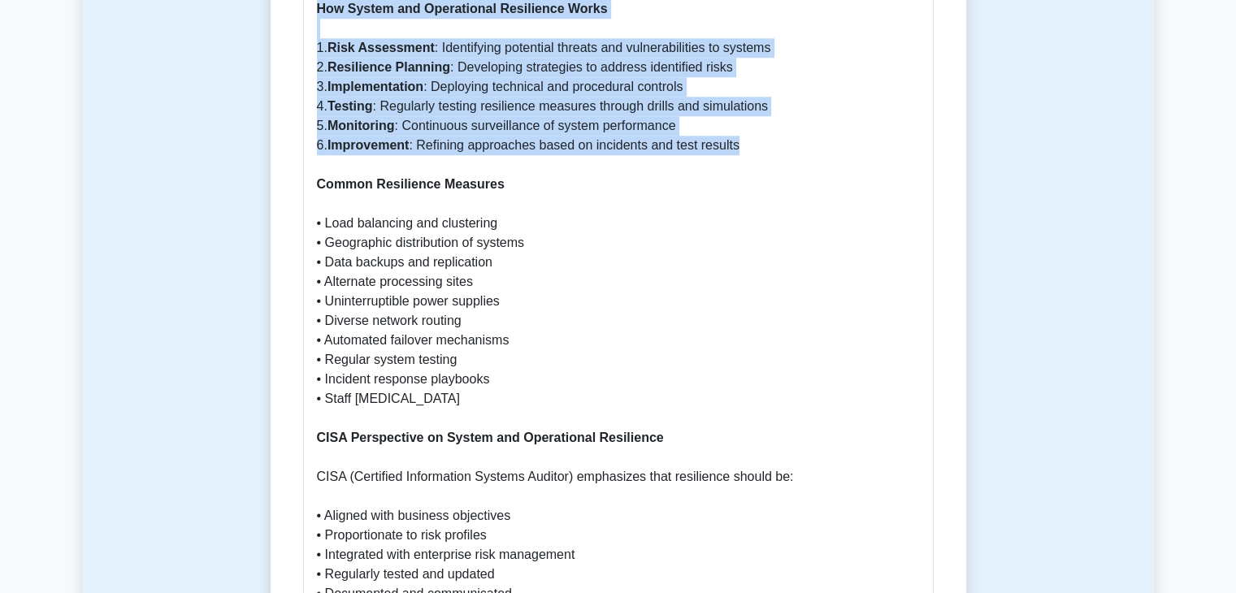
scroll to position [1625, 0]
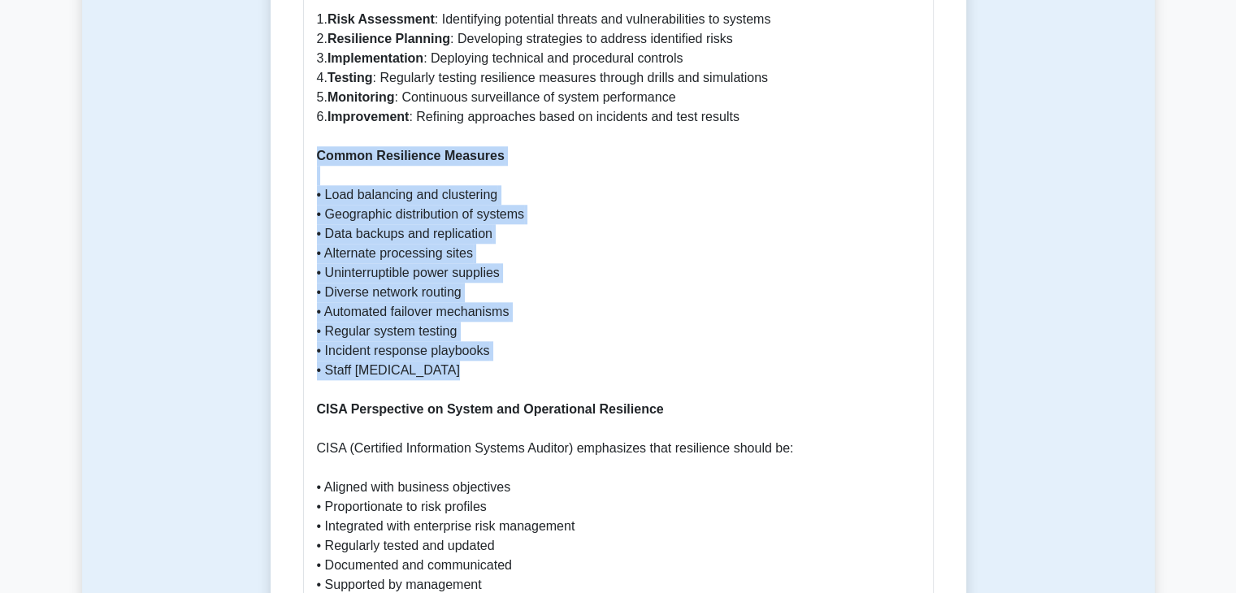
drag, startPoint x: 318, startPoint y: 159, endPoint x: 520, endPoint y: 366, distance: 289.6
click at [520, 366] on p "Introduction to System and Operational Resilience System and Operational Resili…" at bounding box center [618, 488] width 603 height 2594
copy p "Common Resilience Measures • Load balancing and clustering • Geographic distrib…"
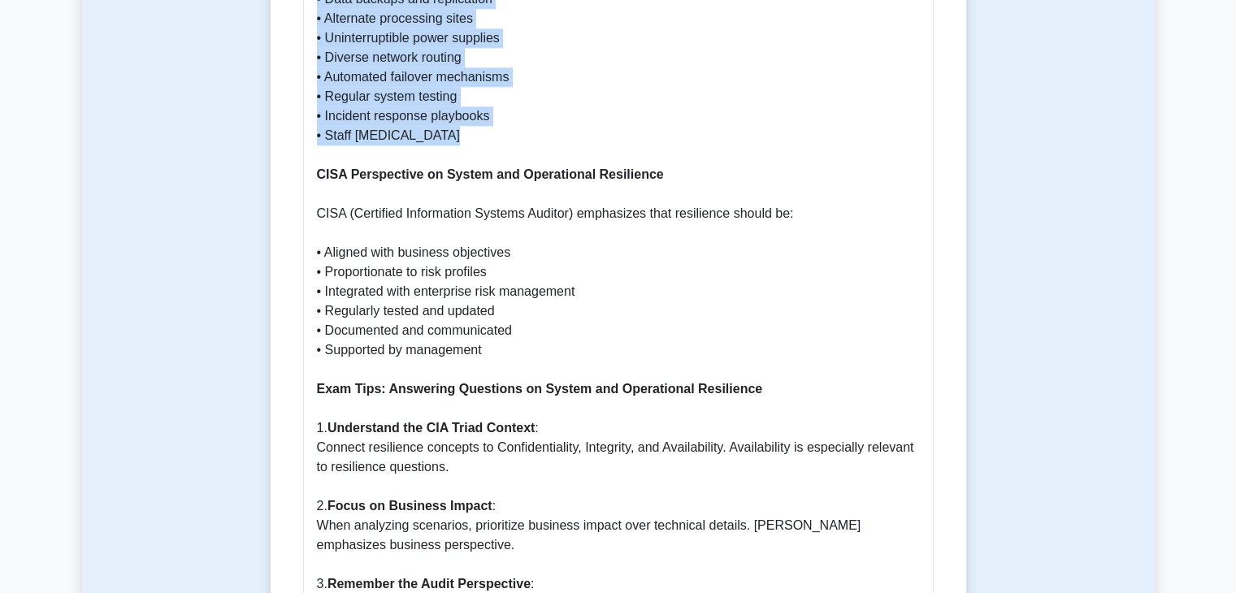
scroll to position [1869, 0]
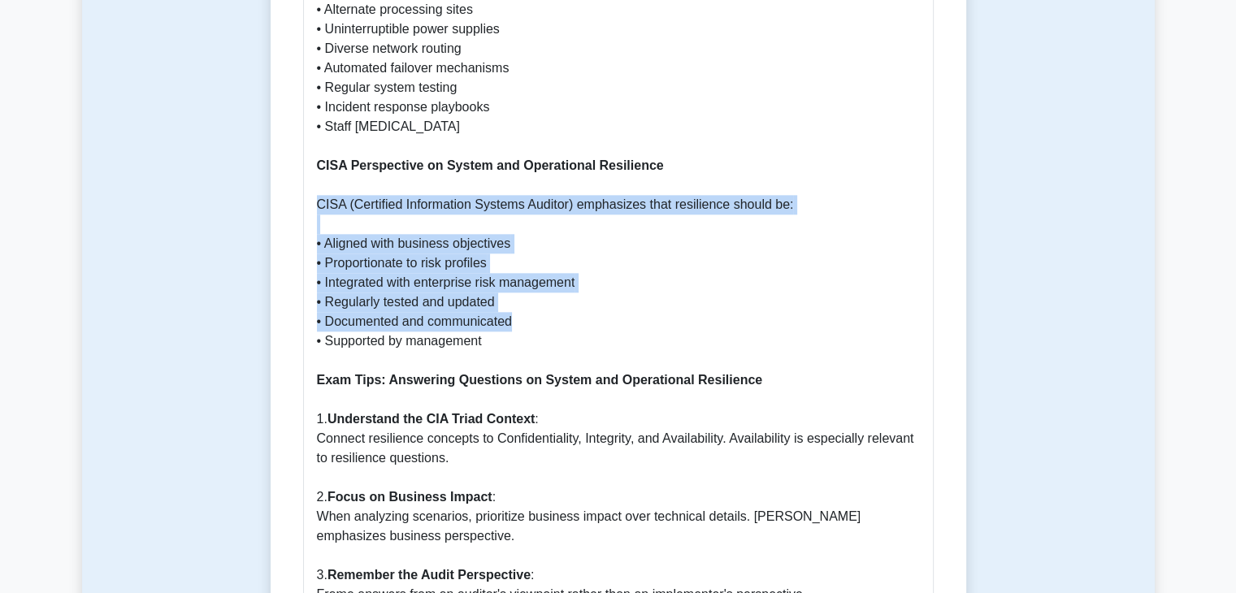
drag, startPoint x: 319, startPoint y: 206, endPoint x: 520, endPoint y: 329, distance: 235.9
click at [520, 329] on p "Introduction to System and Operational Resilience System and Operational Resili…" at bounding box center [618, 244] width 603 height 2594
click at [442, 268] on p "Introduction to System and Operational Resilience System and Operational Resili…" at bounding box center [618, 244] width 603 height 2594
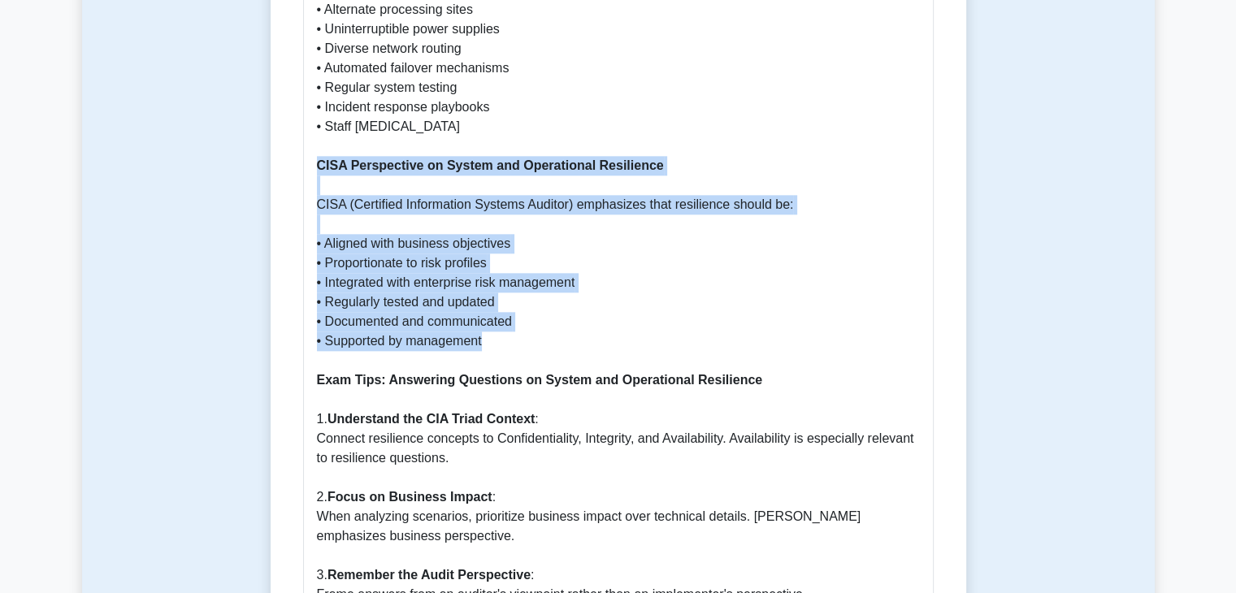
drag, startPoint x: 318, startPoint y: 165, endPoint x: 522, endPoint y: 347, distance: 273.9
click at [522, 347] on p "Introduction to System and Operational Resilience System and Operational Resili…" at bounding box center [618, 244] width 603 height 2594
copy p "CISA Perspective on System and Operational Resilience CISA (Certified Informati…"
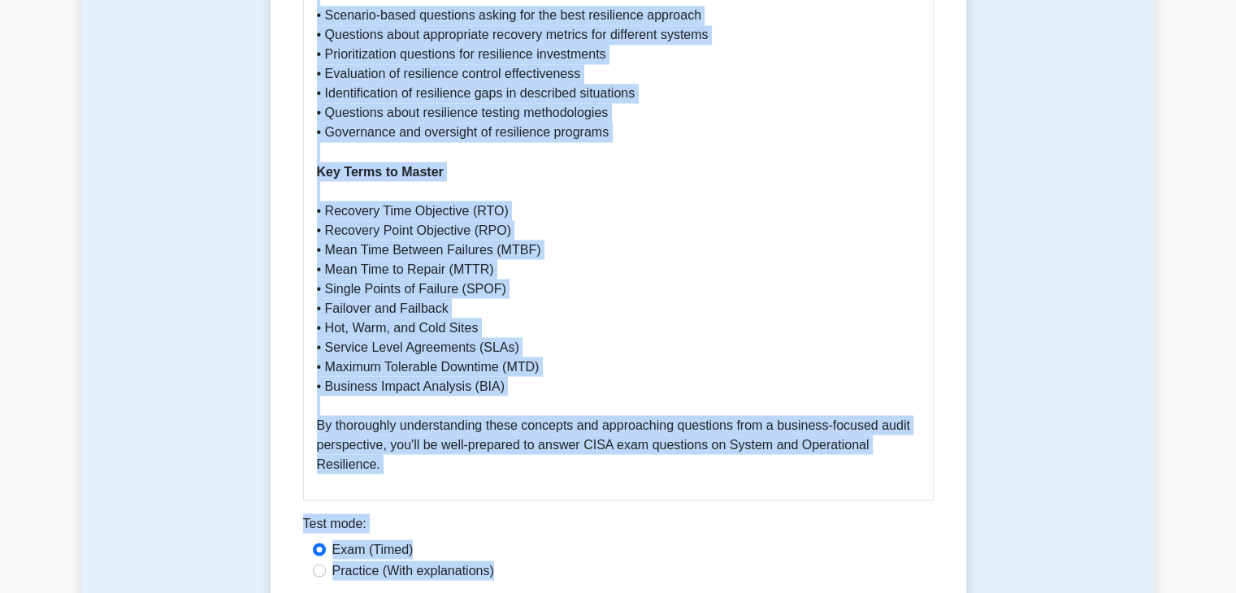
scroll to position [2974, 0]
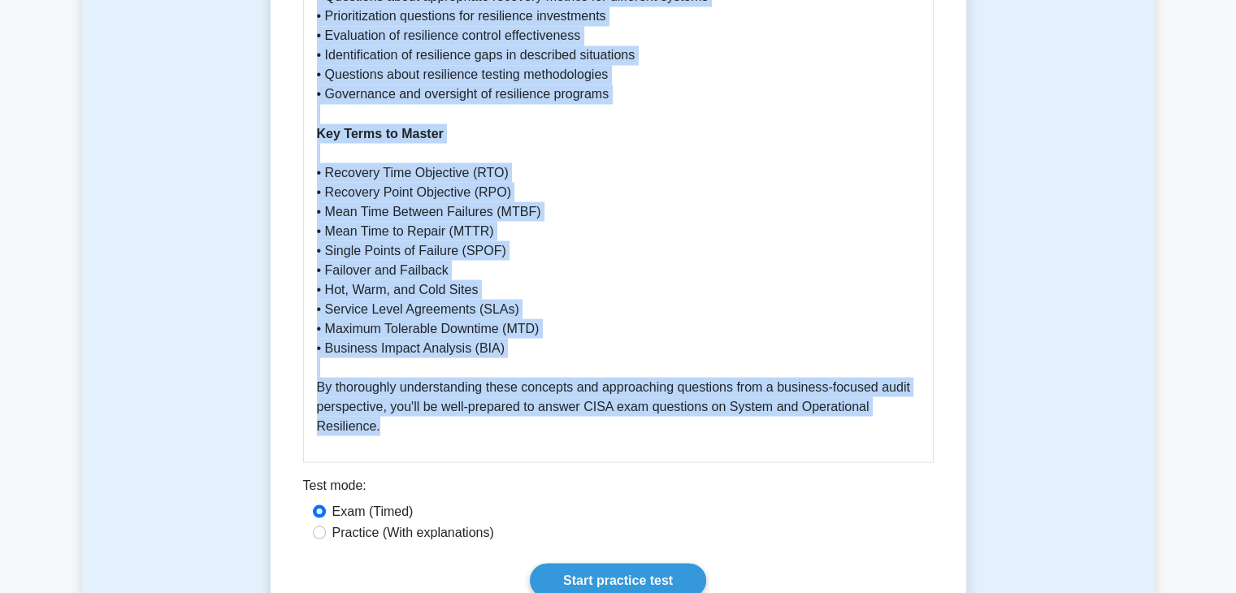
drag, startPoint x: 319, startPoint y: 137, endPoint x: 678, endPoint y: 441, distance: 470.4
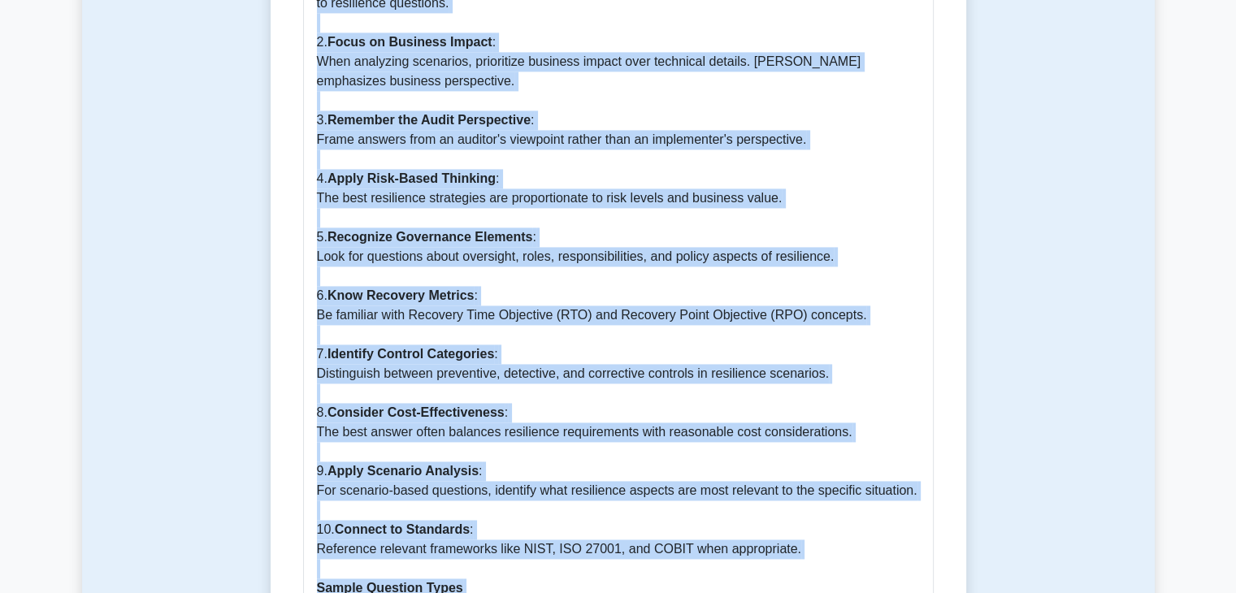
scroll to position [2080, 0]
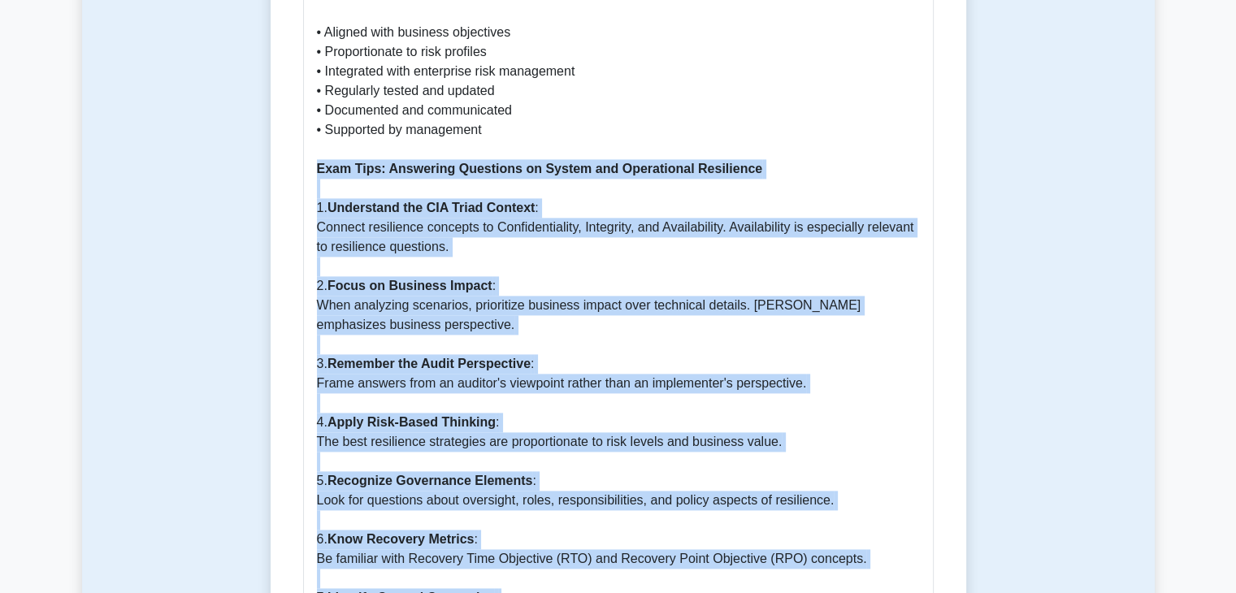
copy p "Exam Tips: Answering Questions on System and Operational Resilience 1. Understa…"
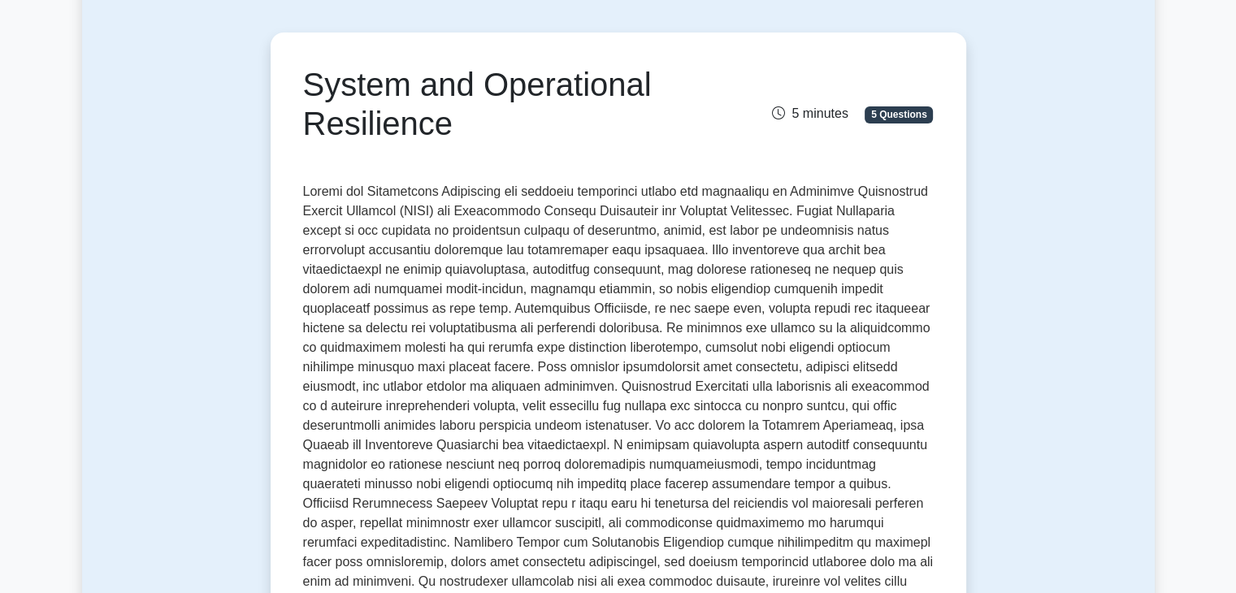
scroll to position [0, 0]
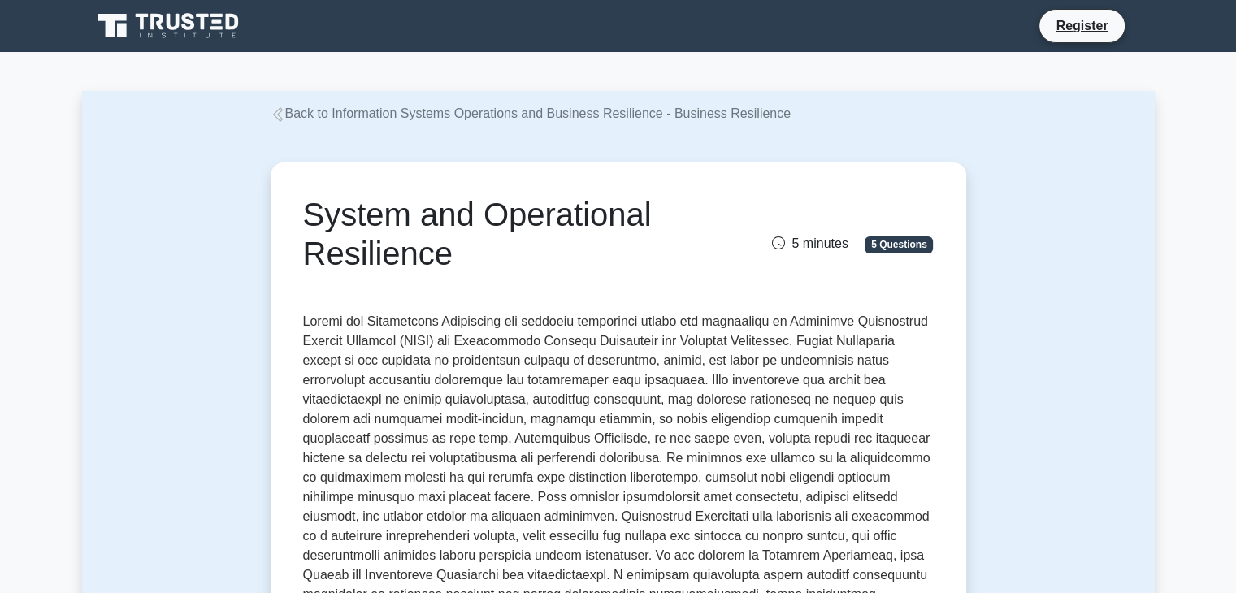
click at [530, 115] on link "Back to Information Systems Operations and Business Resilience - Business Resil…" at bounding box center [531, 113] width 521 height 14
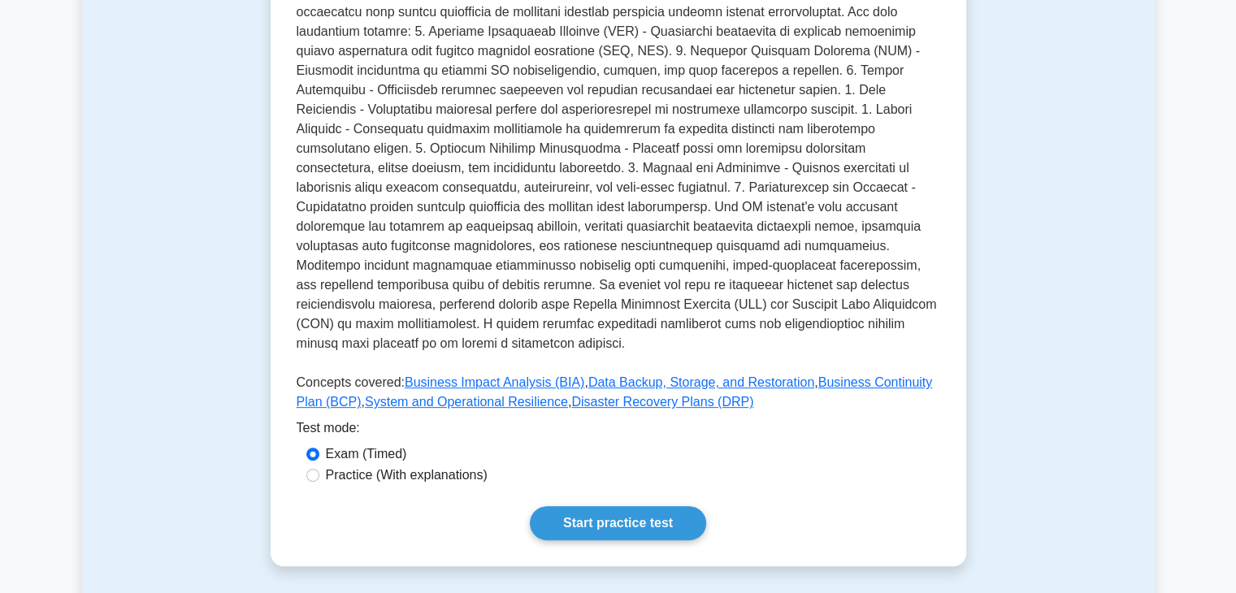
scroll to position [731, 0]
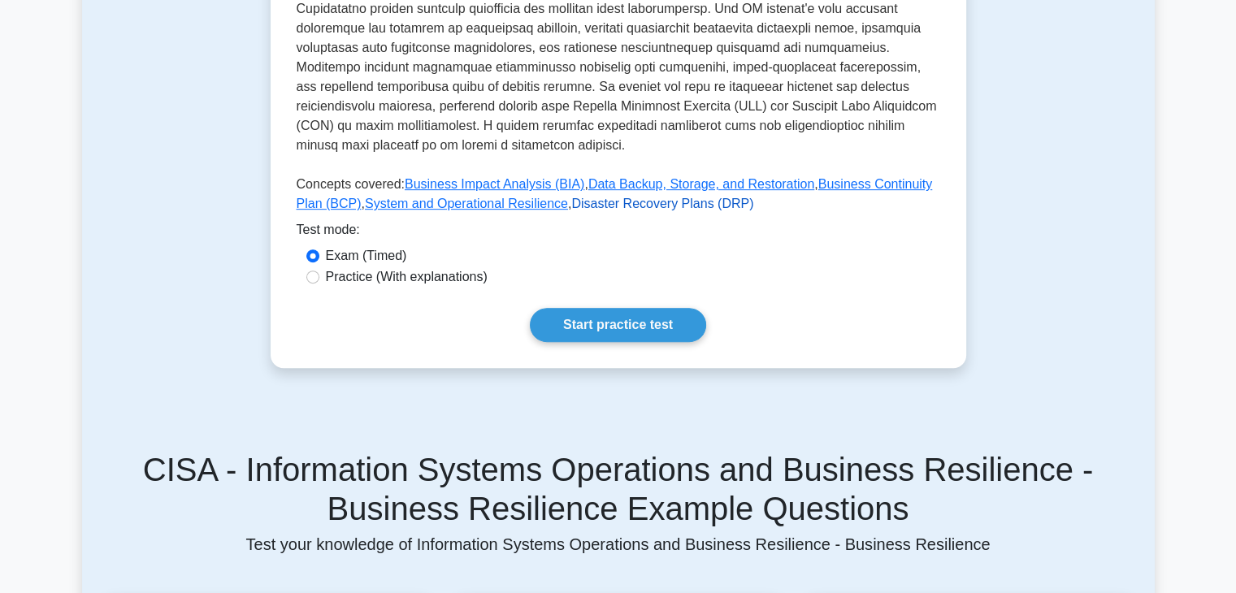
click at [584, 197] on link "Disaster Recovery Plans (DRP)" at bounding box center [662, 204] width 182 height 14
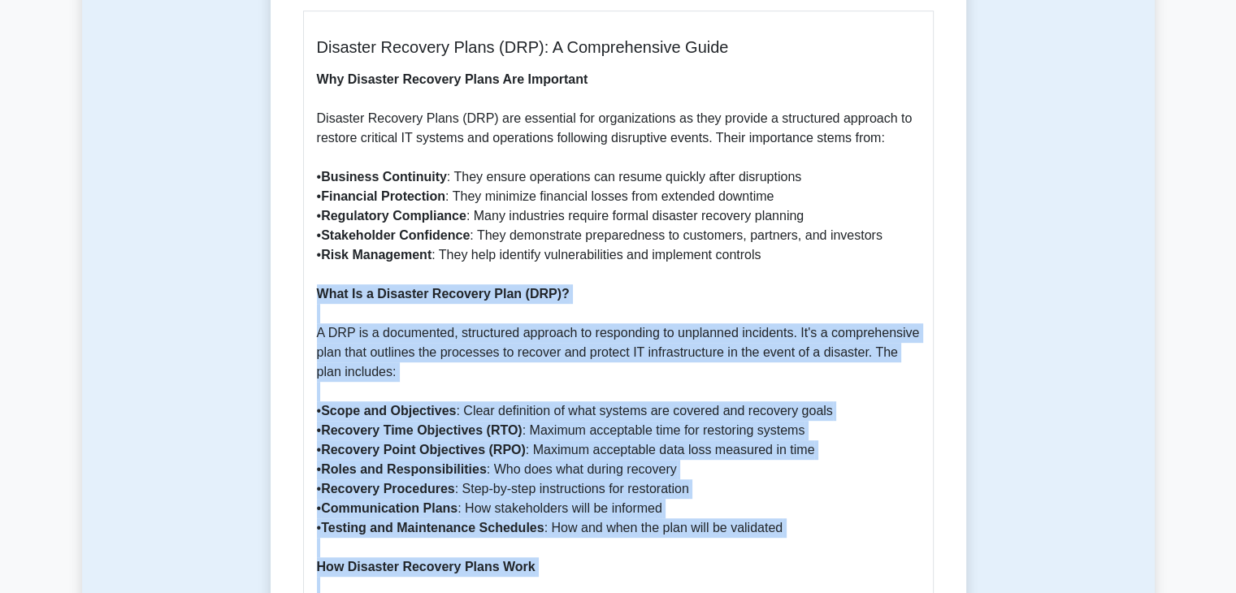
scroll to position [810, 0]
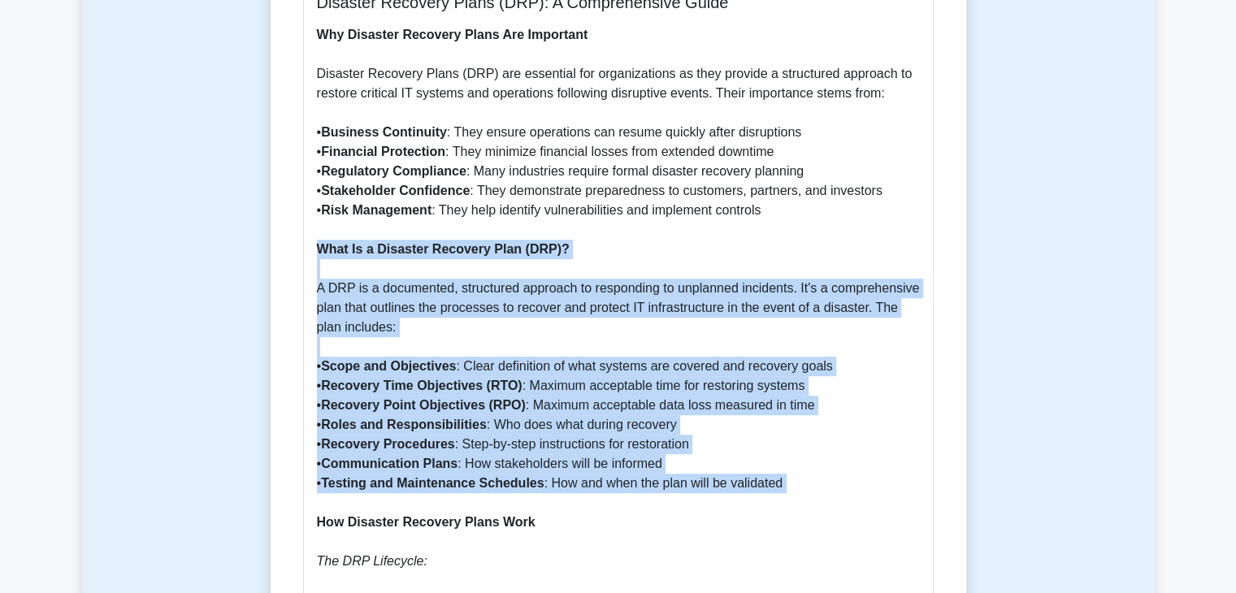
drag, startPoint x: 318, startPoint y: 392, endPoint x: 816, endPoint y: 477, distance: 505.3
copy p "What Is a Disaster Recovery Plan (DRP)? A DRP is a documented, structured appro…"
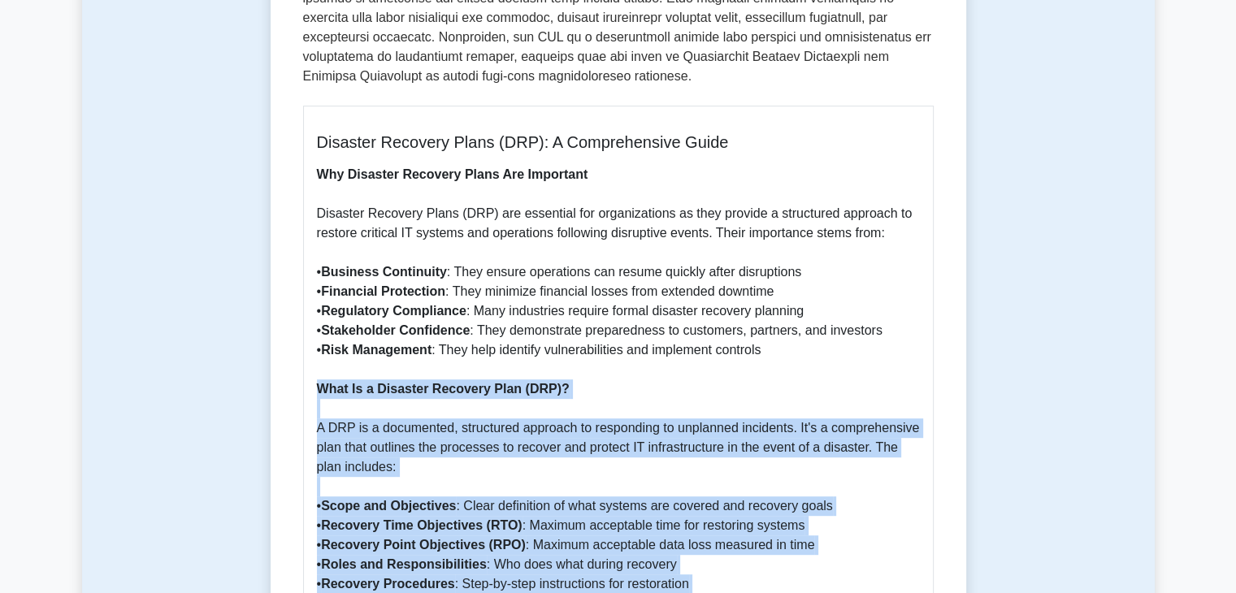
scroll to position [648, 0]
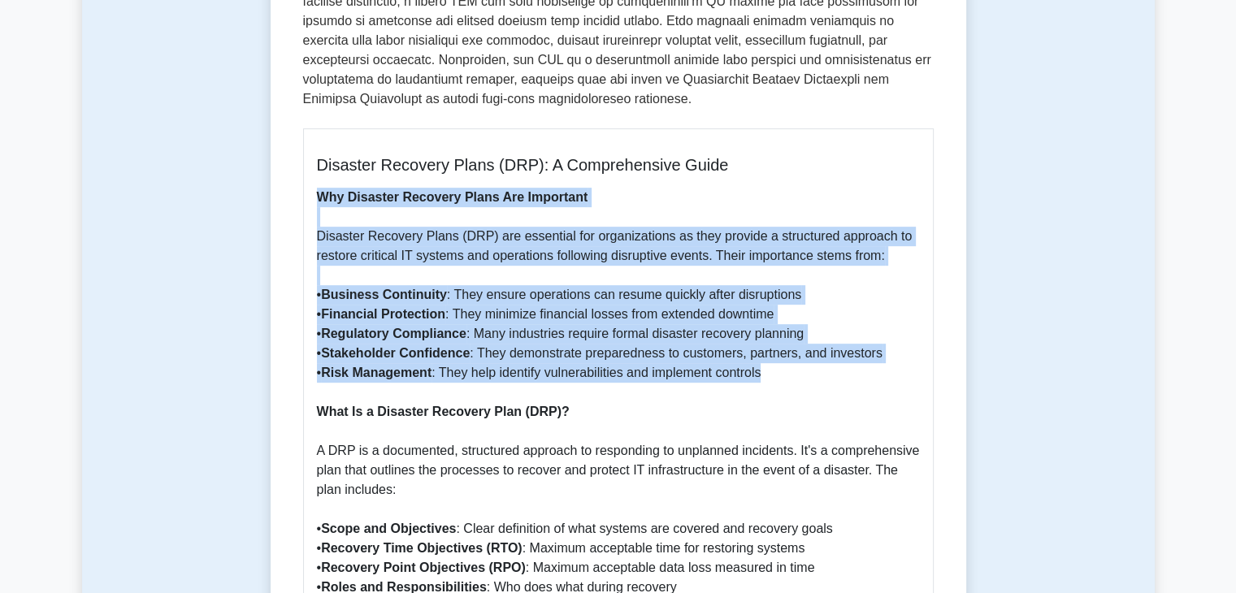
drag, startPoint x: 319, startPoint y: 177, endPoint x: 809, endPoint y: 353, distance: 521.2
copy p "Why Disaster Recovery Plans Are Important Disaster Recovery Plans (DRP) are ess…"
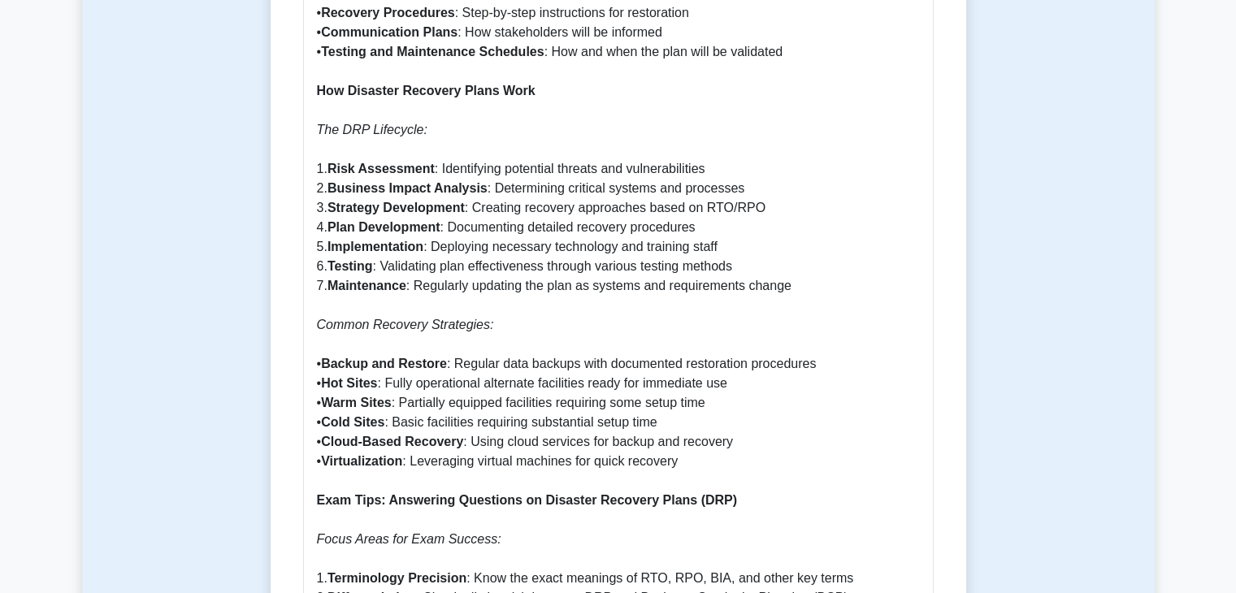
scroll to position [1216, 0]
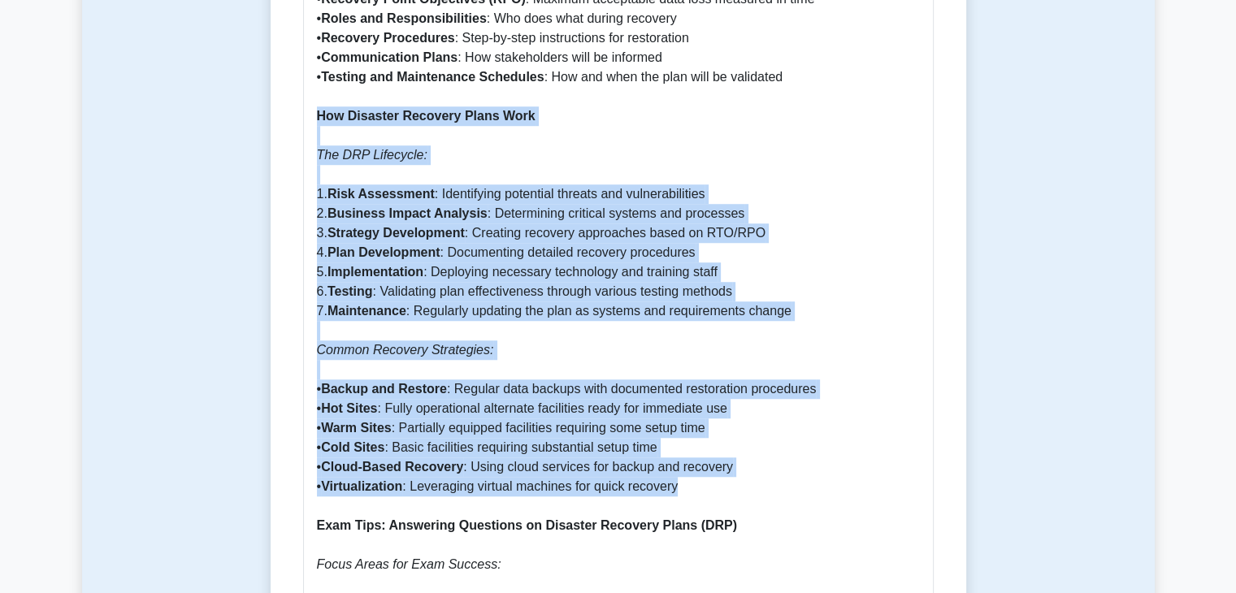
drag, startPoint x: 319, startPoint y: 96, endPoint x: 717, endPoint y: 462, distance: 541.1
click at [717, 462] on p "Why Disaster Recovery Plans Are Important Disaster Recovery Plans (DRP) are ess…" at bounding box center [618, 457] width 603 height 1677
copy p "Lor Ipsumdol Sitametc Adipi Elit Sed DOE Temporinc: 2. Utla Etdolorema : Aliqua…"
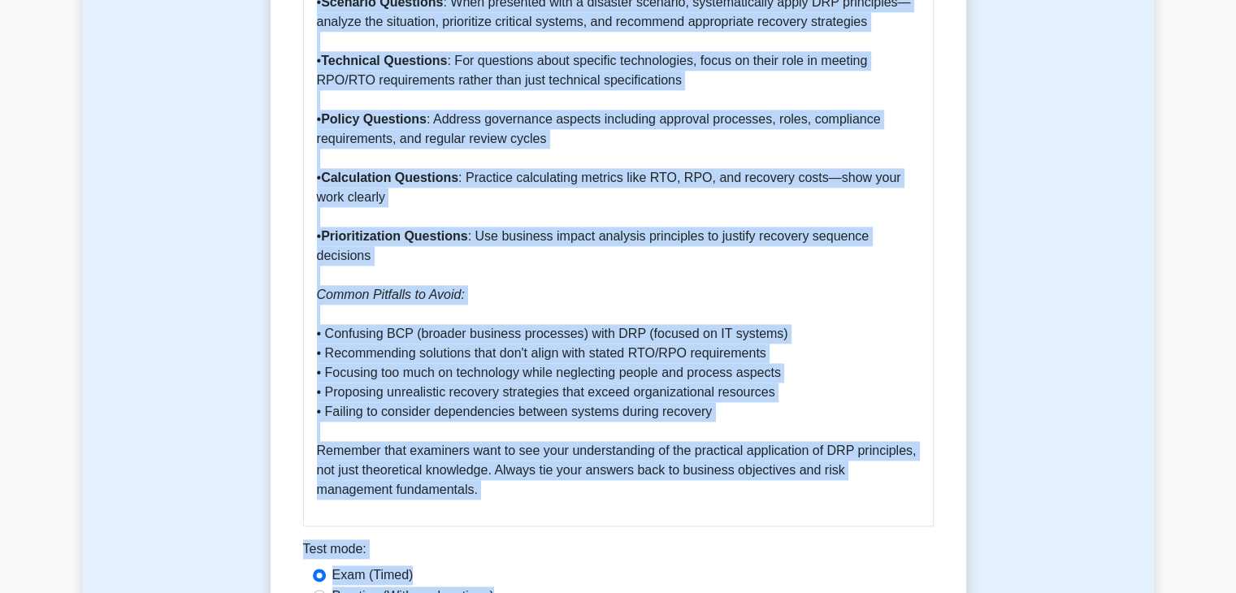
scroll to position [2015, 0]
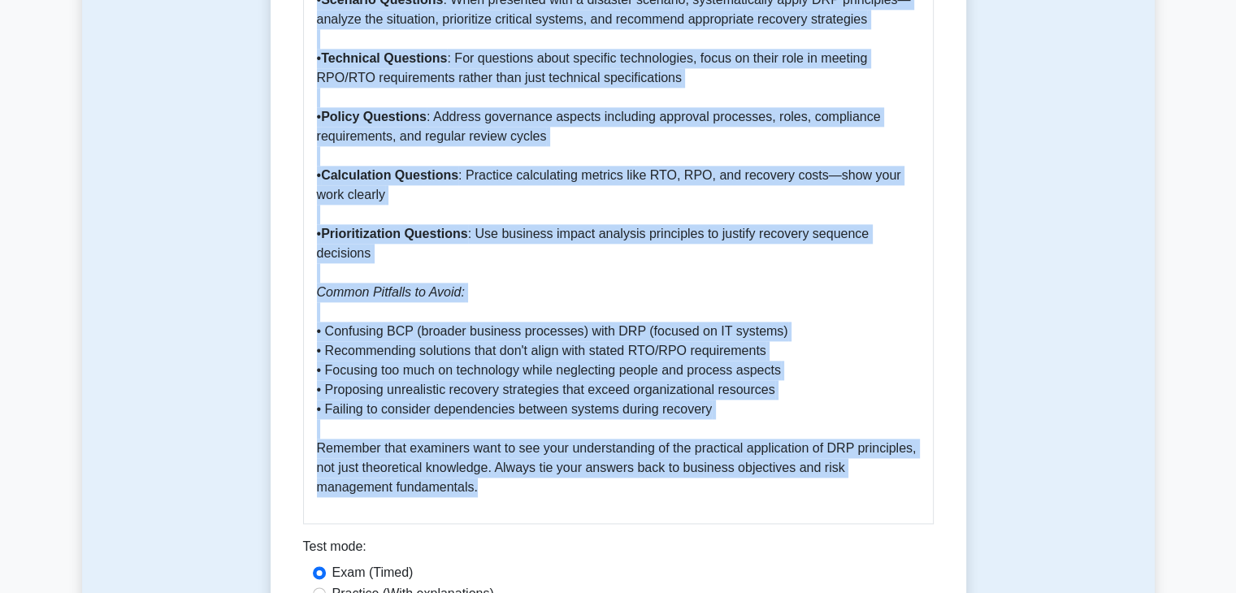
drag, startPoint x: 319, startPoint y: 104, endPoint x: 526, endPoint y: 438, distance: 393.0
copy p "Lore Ipsu: Dolorsita Consectet ad Elitsedd Eiusmodt Incid (UTL) Etdol Magna ali…"
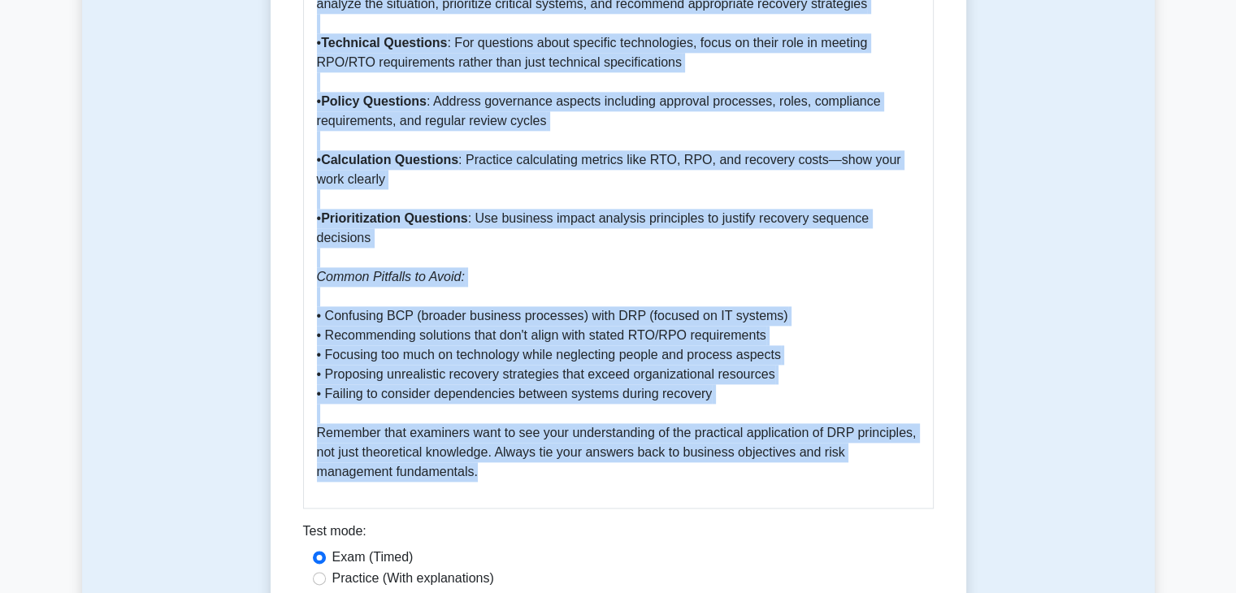
scroll to position [1853, 0]
